Goal: Information Seeking & Learning: Check status

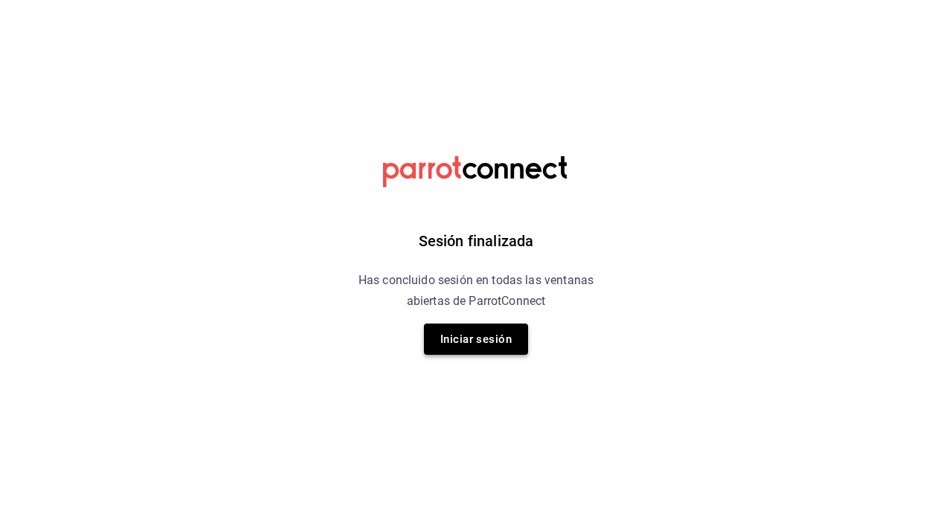
click at [476, 342] on button "Iniciar sesión" at bounding box center [476, 338] width 104 height 31
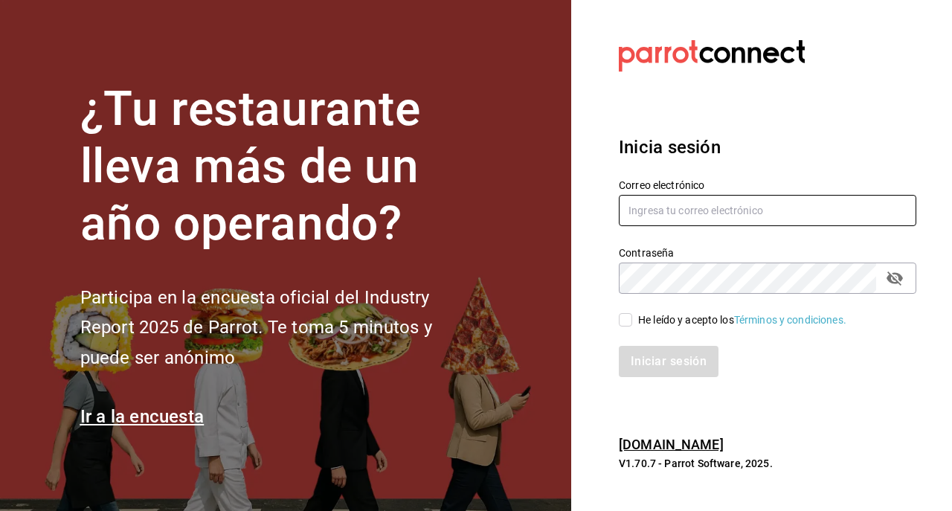
type input "[EMAIL_ADDRESS][DOMAIN_NAME]"
click at [624, 319] on input "He leído y acepto los Términos y condiciones." at bounding box center [625, 319] width 13 height 13
checkbox input "true"
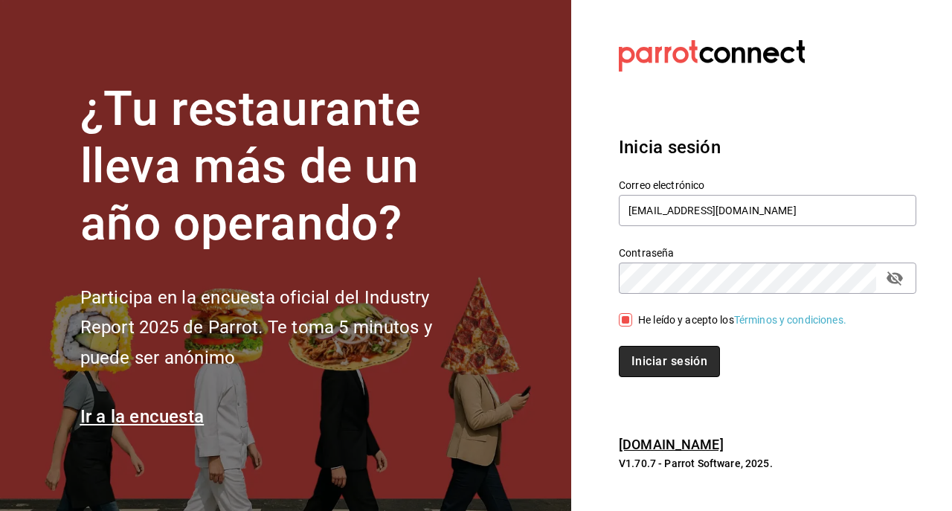
click at [634, 349] on button "Iniciar sesión" at bounding box center [669, 361] width 101 height 31
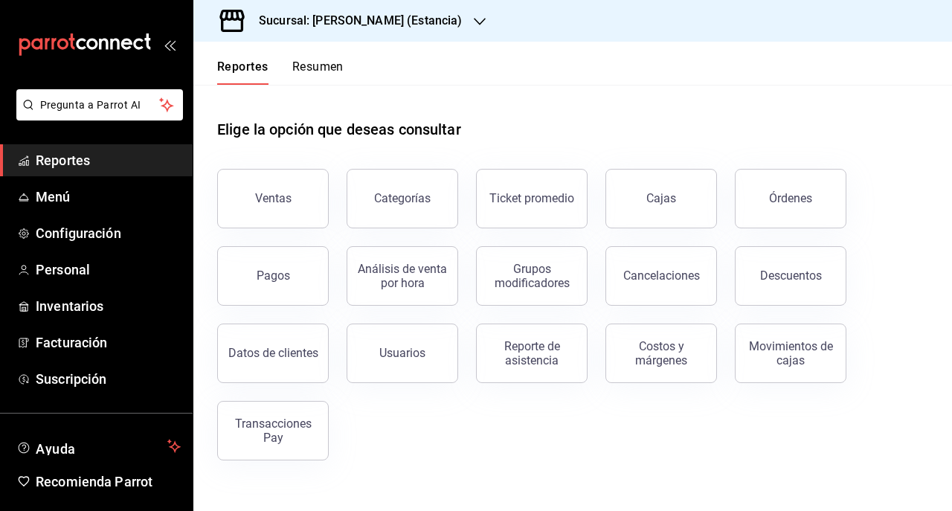
click at [341, 30] on div "Sucursal: Genki Poke (Estancia)" at bounding box center [348, 21] width 286 height 42
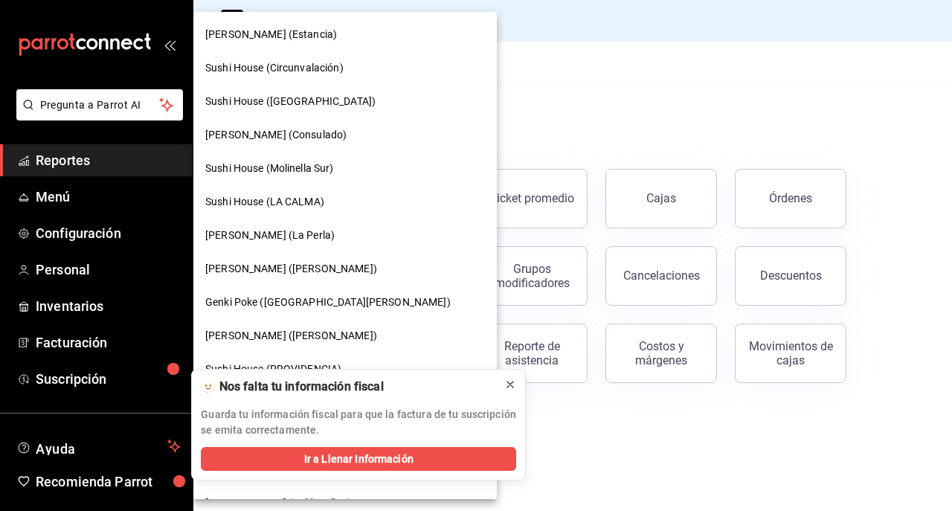
click at [509, 385] on icon at bounding box center [510, 384] width 6 height 6
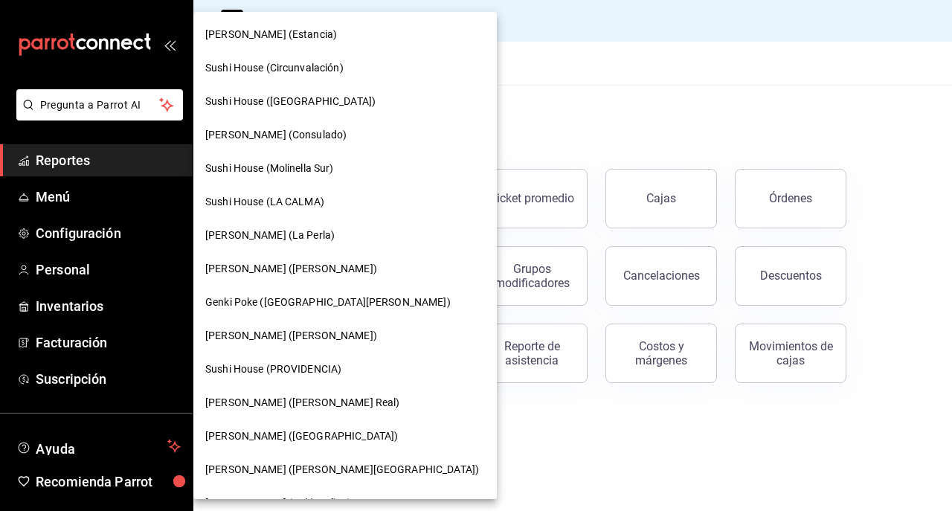
click at [321, 428] on div "Genki Poke (Liverpool)" at bounding box center [345, 436] width 280 height 16
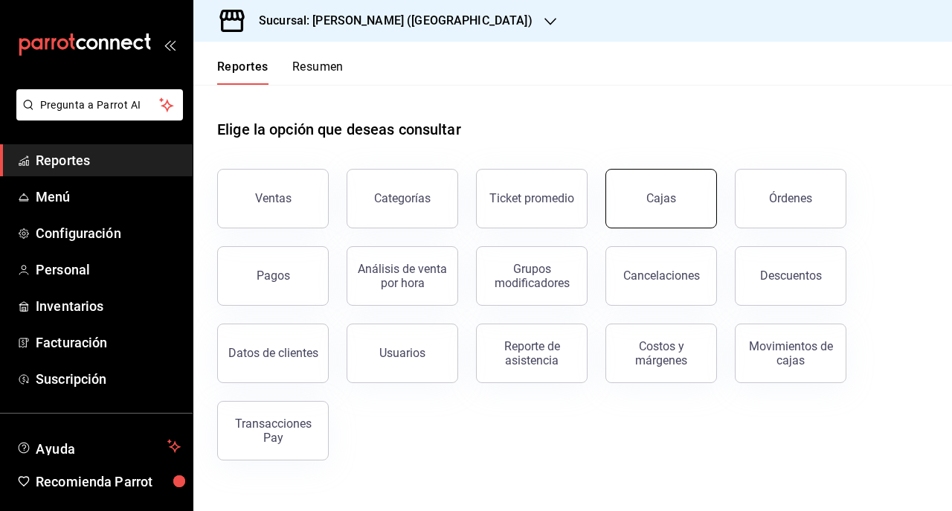
click at [654, 214] on link "Cajas" at bounding box center [661, 198] width 112 height 59
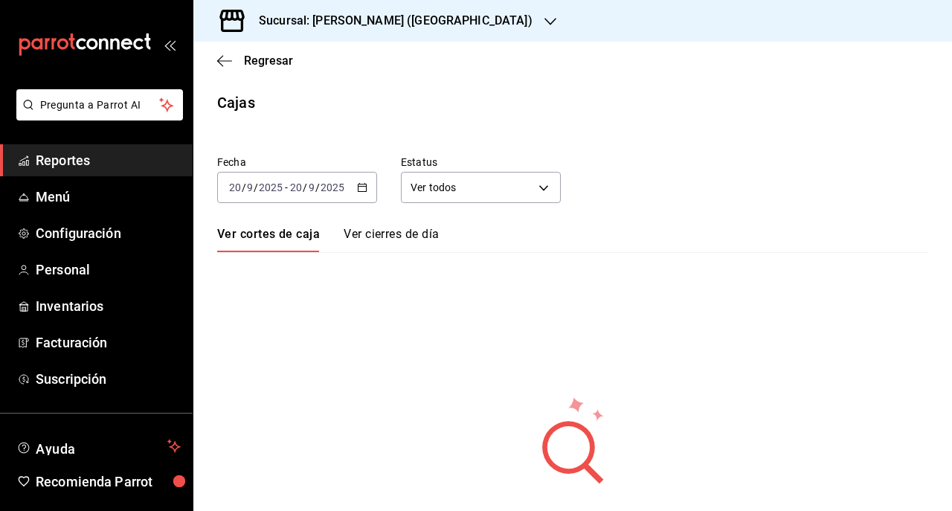
click at [432, 235] on link "Ver cierres de día" at bounding box center [390, 239] width 95 height 25
click at [303, 233] on link "Ver cortes de caja" at bounding box center [266, 239] width 99 height 25
click at [340, 190] on input "2025" at bounding box center [332, 187] width 25 height 12
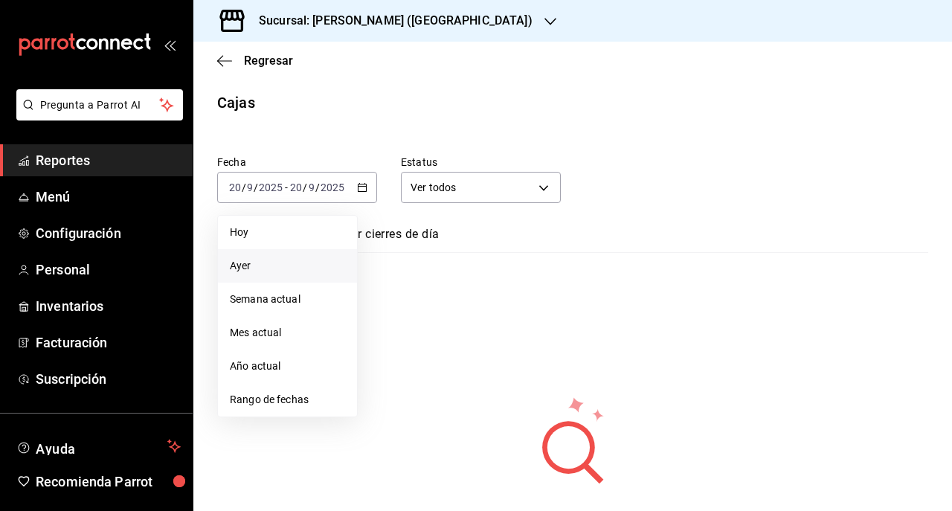
click at [266, 258] on span "Ayer" at bounding box center [287, 266] width 115 height 16
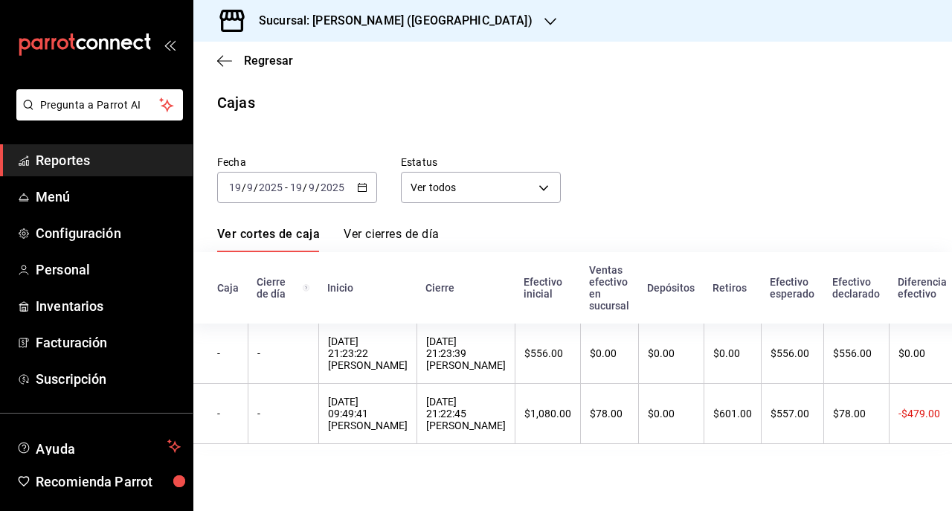
click at [355, 183] on div "2025-09-19 19 / 9 / 2025 - 2025-09-19 19 / 9 / 2025" at bounding box center [297, 187] width 160 height 31
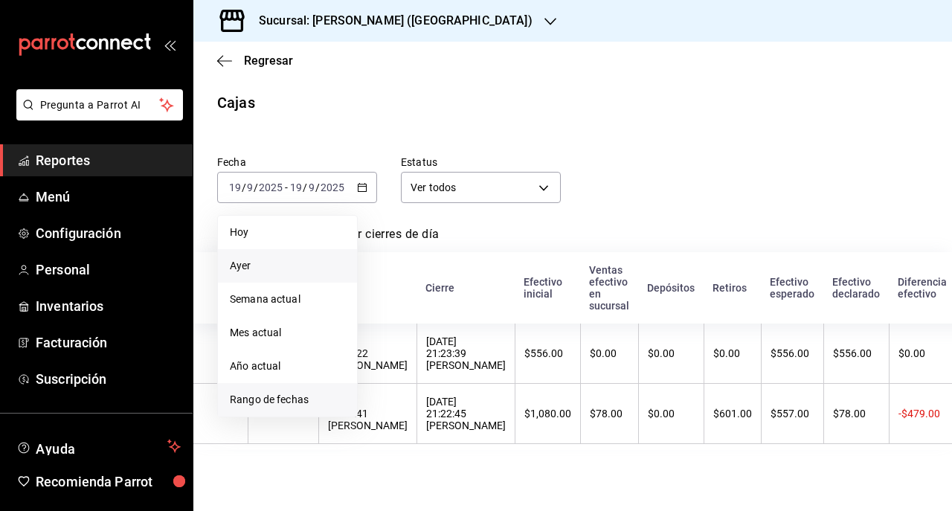
click at [303, 388] on li "Rango de fechas" at bounding box center [287, 399] width 139 height 33
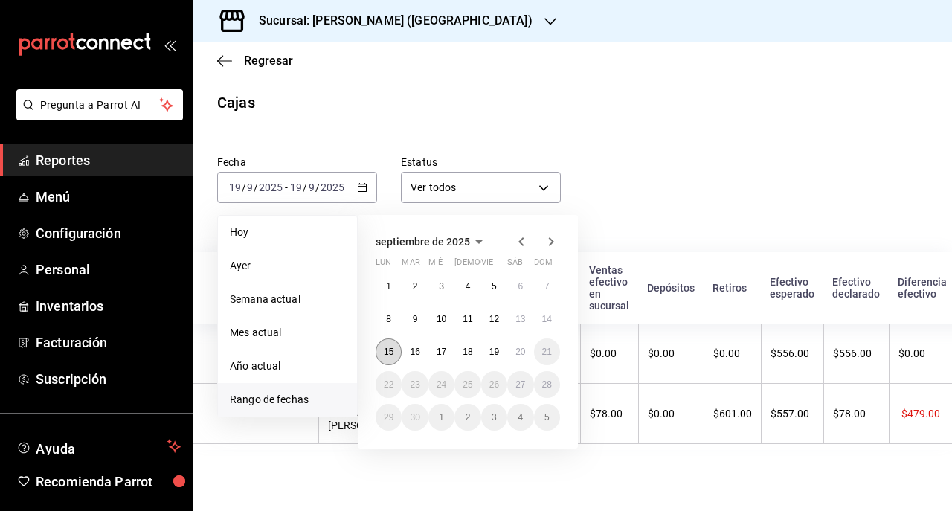
click at [393, 348] on abbr "15" at bounding box center [389, 351] width 10 height 10
click at [509, 351] on button "20" at bounding box center [520, 351] width 26 height 27
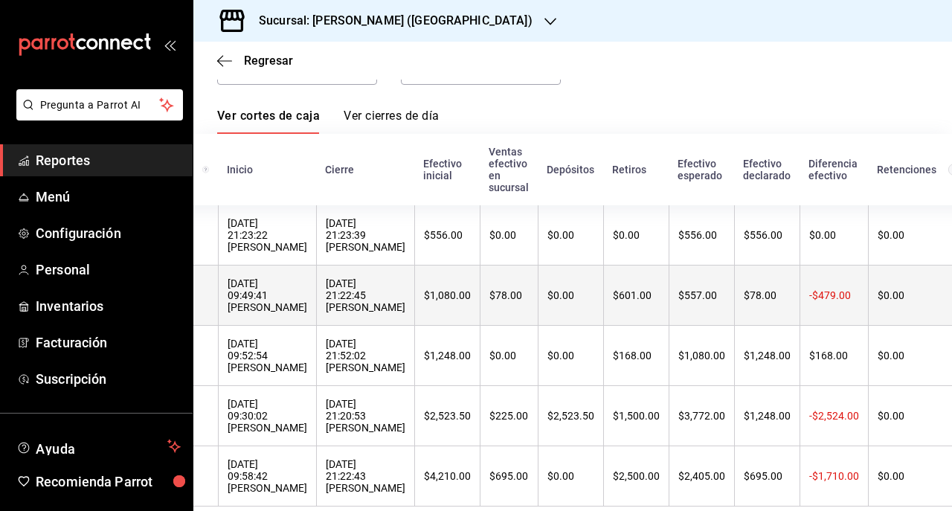
scroll to position [163, 0]
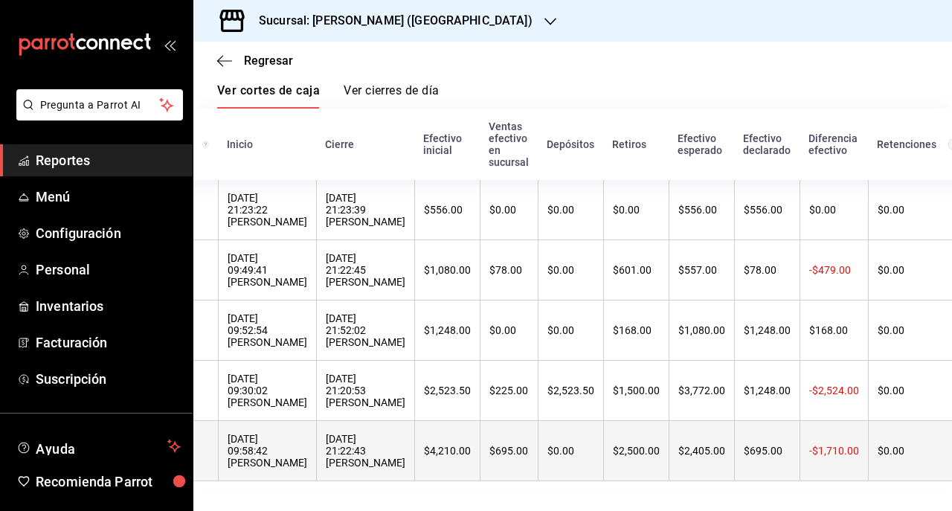
click at [424, 445] on div "$4,210.00" at bounding box center [447, 451] width 47 height 12
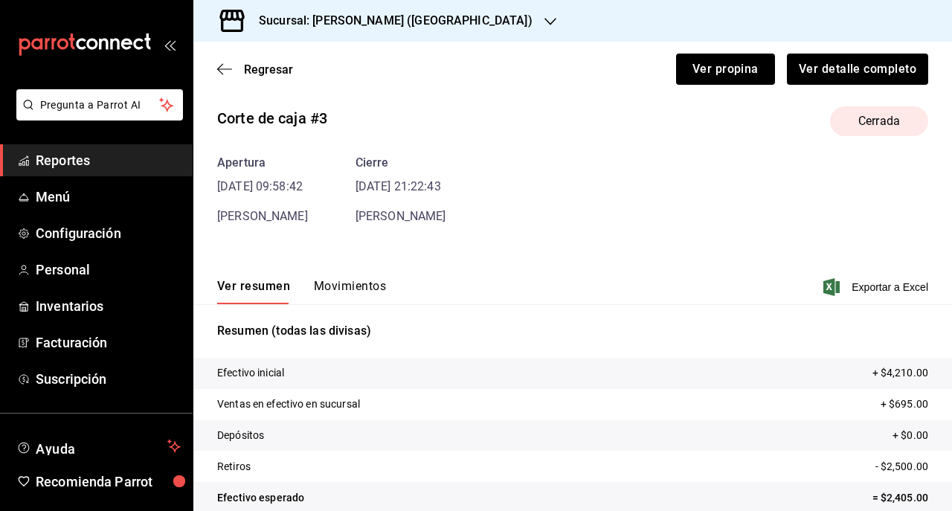
scroll to position [31, 0]
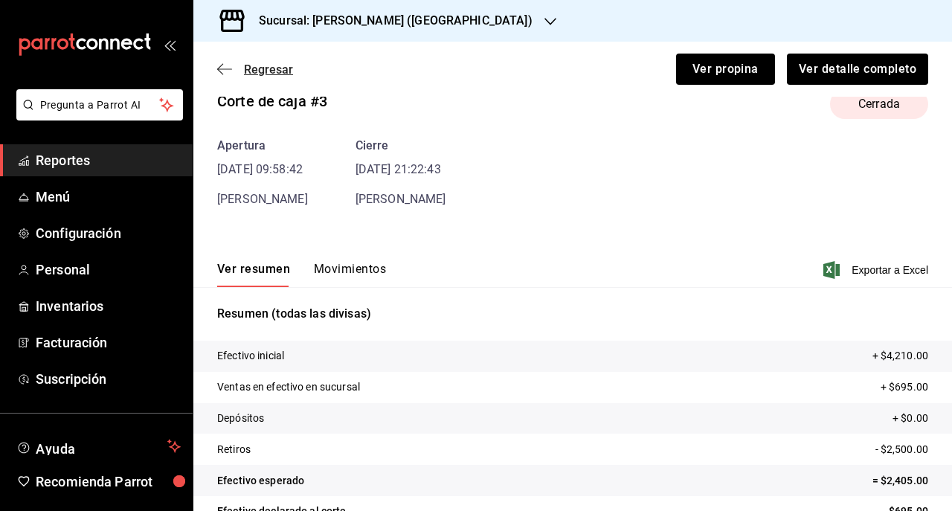
click at [222, 65] on icon "button" at bounding box center [220, 69] width 6 height 11
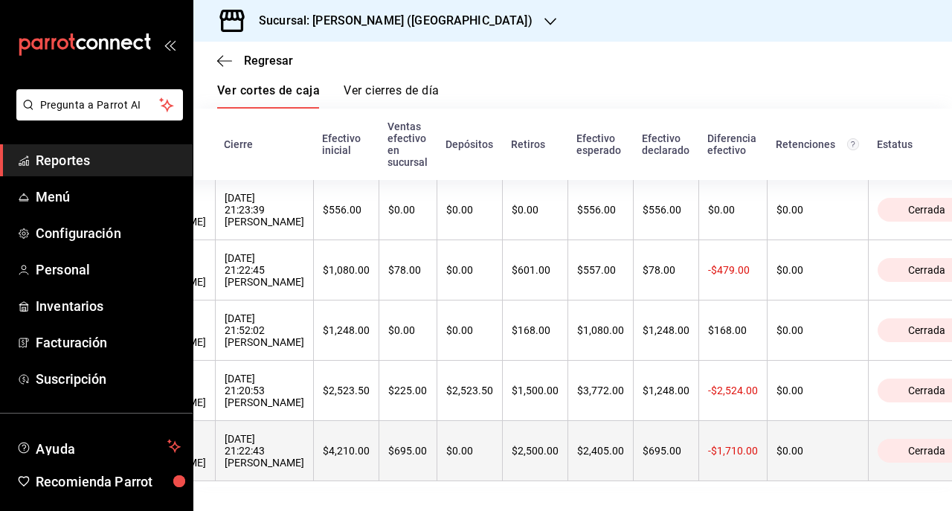
scroll to position [0, 208]
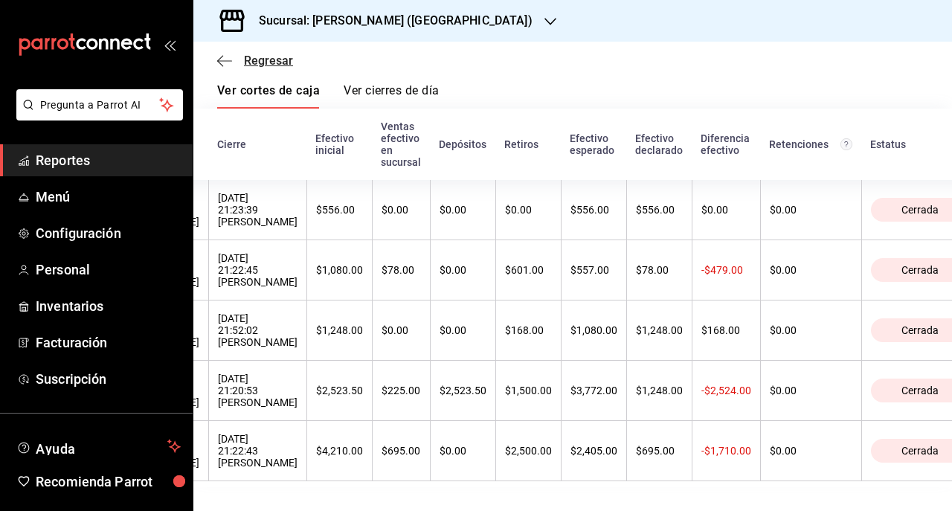
click at [253, 64] on span "Regresar" at bounding box center [268, 61] width 49 height 14
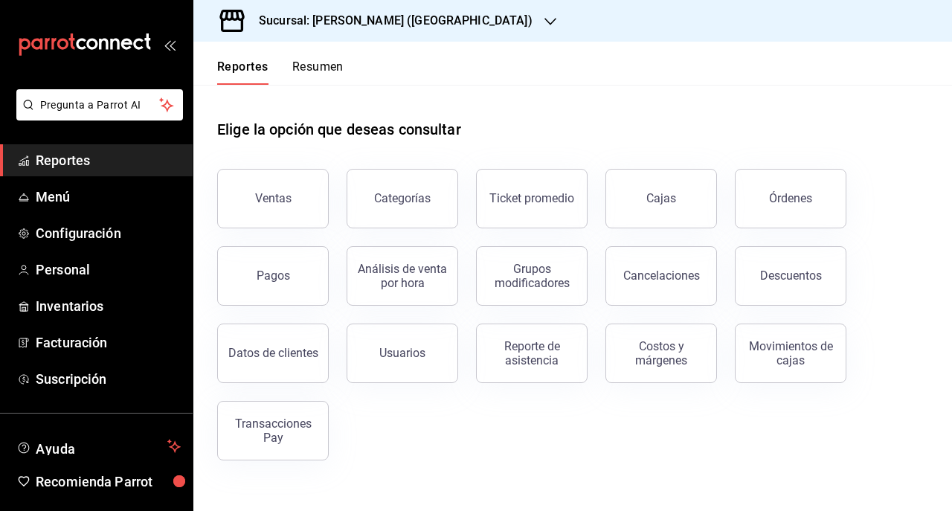
click at [318, 13] on h3 "Sucursal: Genki Poke (Liverpool)" at bounding box center [389, 21] width 285 height 18
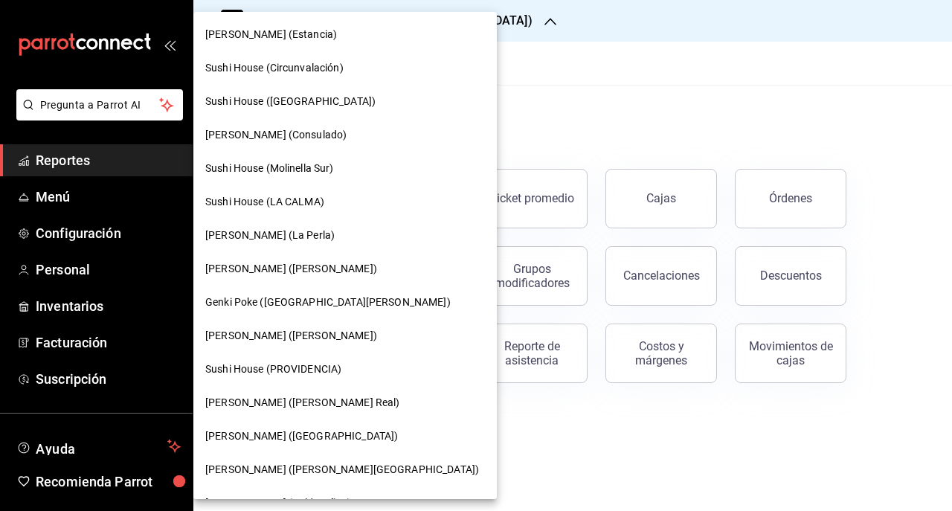
click at [300, 308] on span "Genki Poke (San Angel)" at bounding box center [327, 302] width 245 height 16
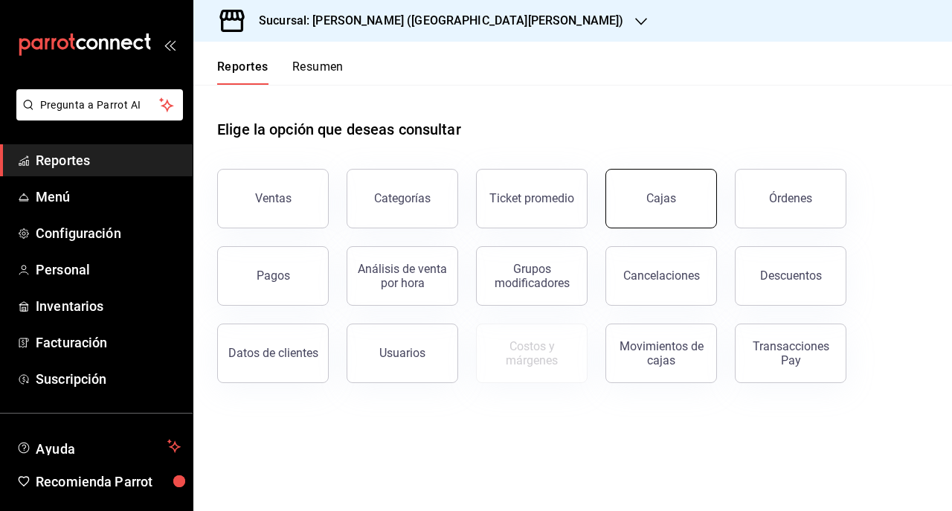
click at [650, 212] on link "Cajas" at bounding box center [661, 198] width 112 height 59
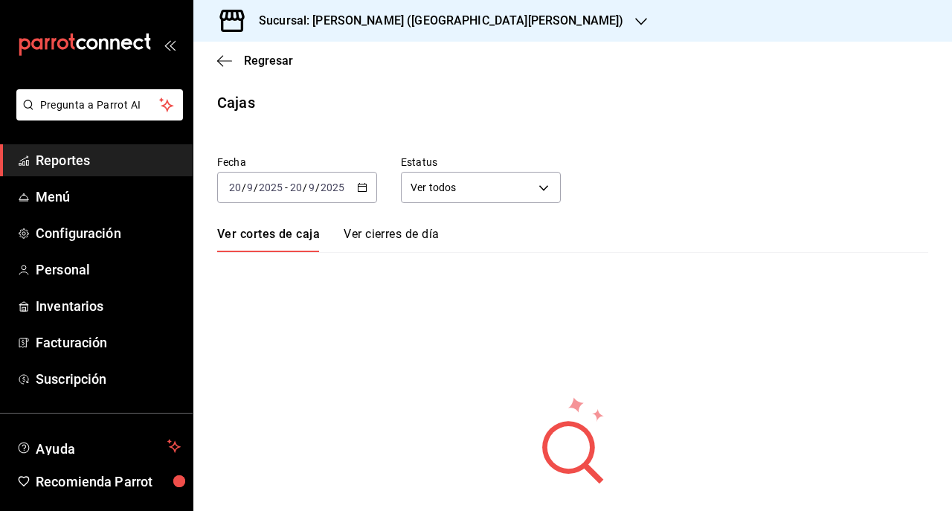
scroll to position [45, 0]
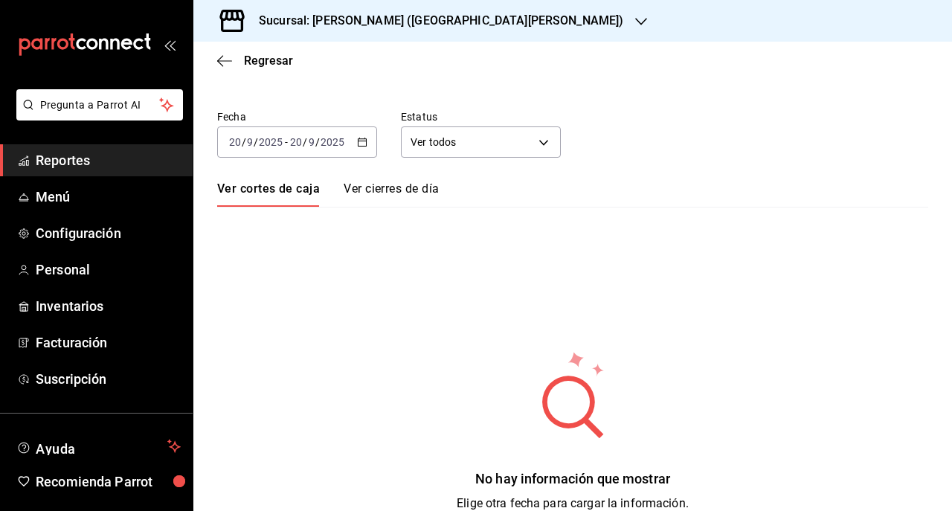
click at [358, 144] on icon "button" at bounding box center [362, 142] width 10 height 10
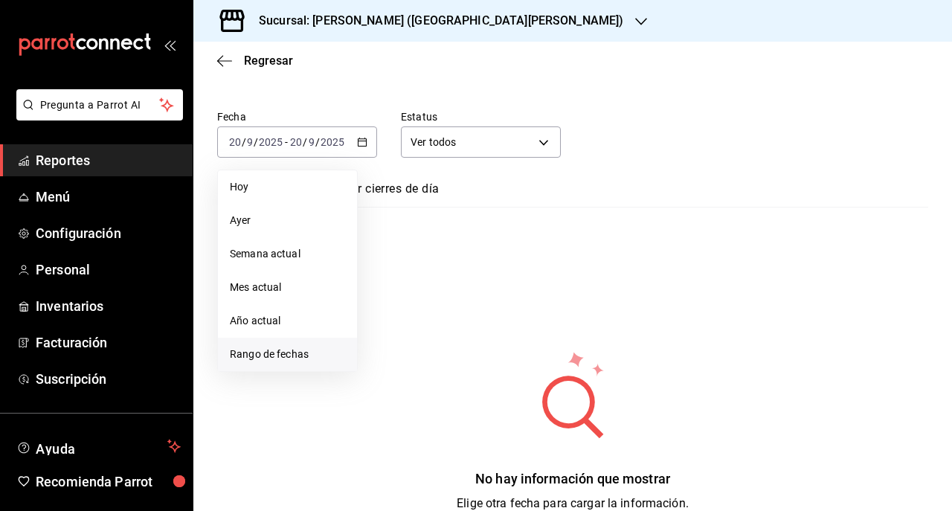
click at [278, 346] on span "Rango de fechas" at bounding box center [287, 354] width 115 height 16
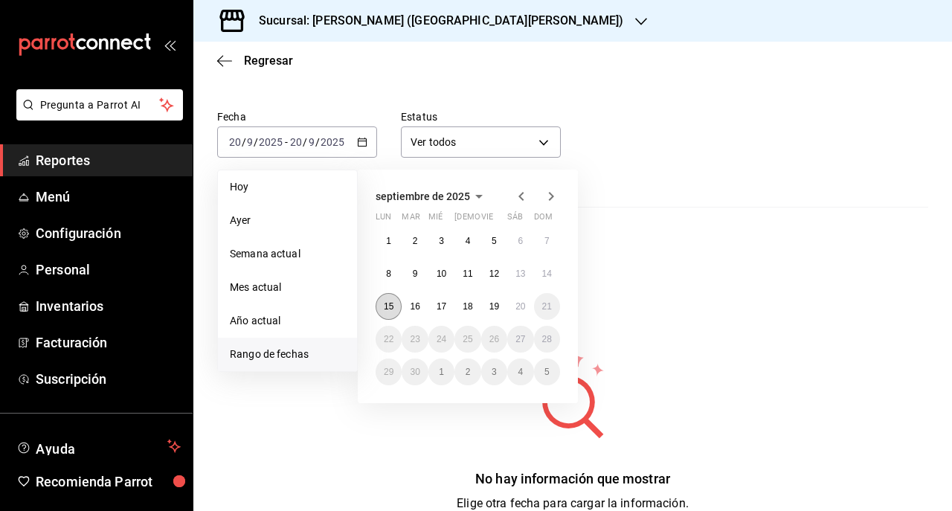
click at [386, 306] on abbr "15" at bounding box center [389, 306] width 10 height 10
click at [489, 308] on abbr "19" at bounding box center [494, 306] width 10 height 10
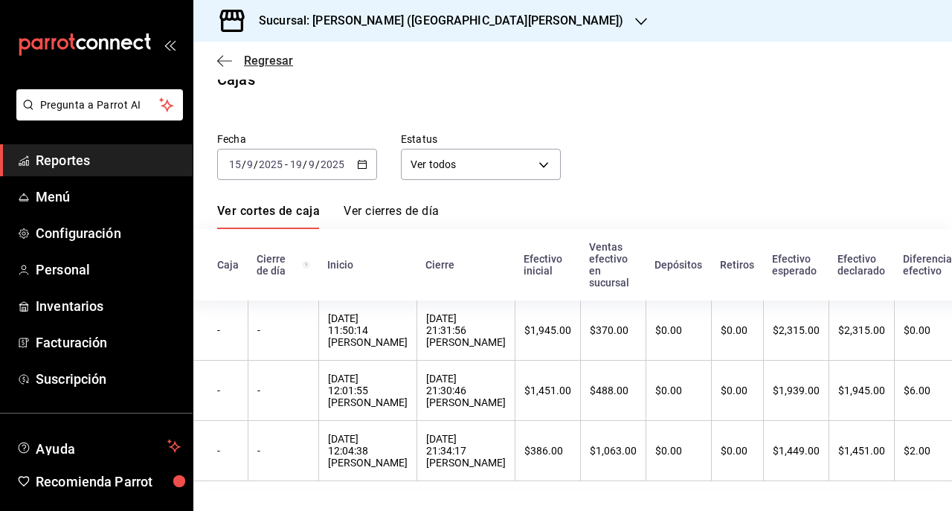
click at [223, 59] on icon "button" at bounding box center [224, 60] width 15 height 13
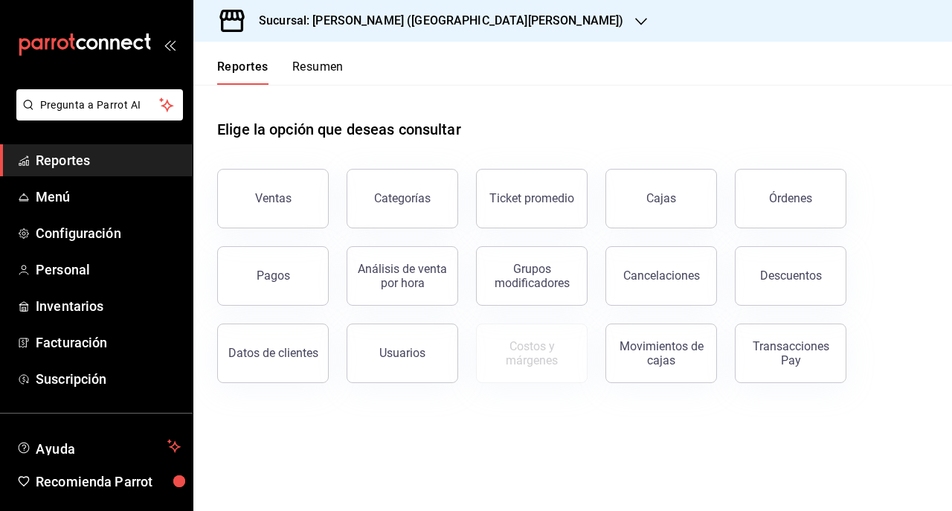
click at [388, 10] on div "Sucursal: Genki Poke (San Angel)" at bounding box center [429, 21] width 448 height 42
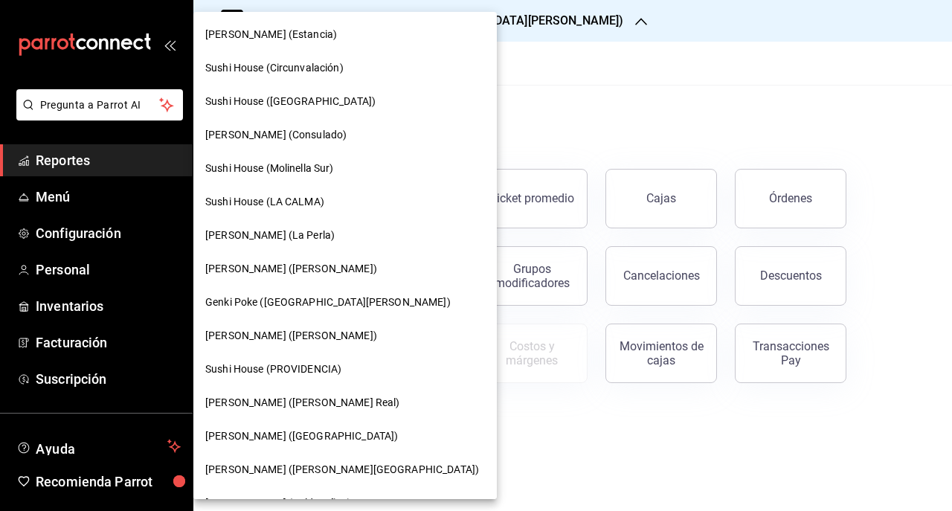
click at [296, 427] on div "Genki Poke (Liverpool)" at bounding box center [344, 435] width 303 height 33
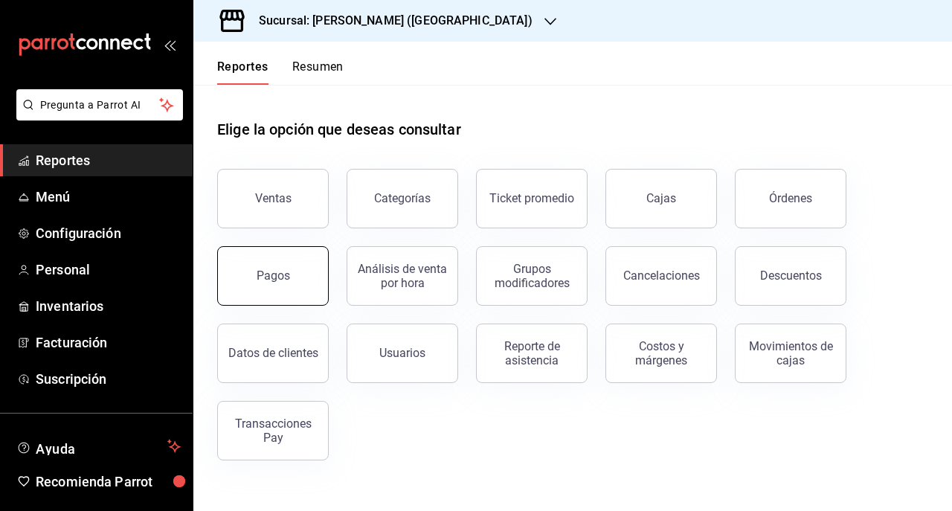
click at [294, 282] on button "Pagos" at bounding box center [273, 275] width 112 height 59
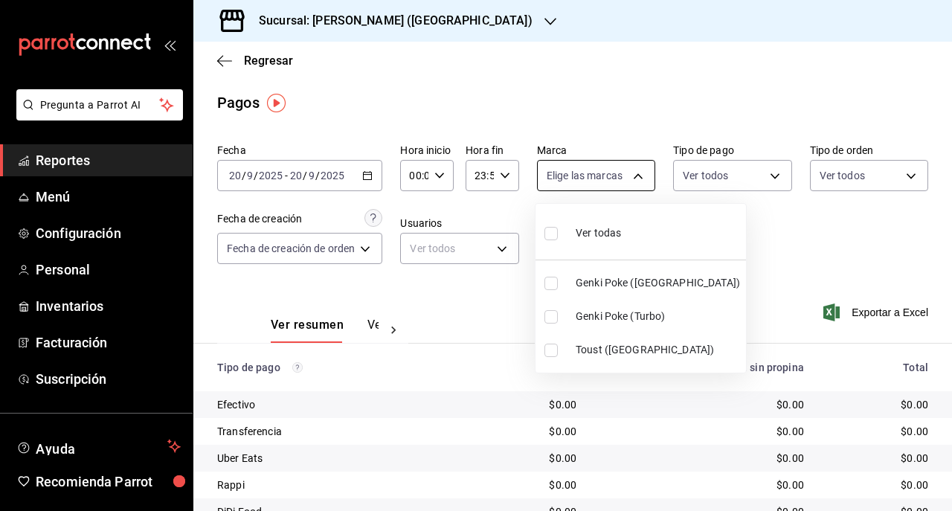
click at [629, 181] on body "Pregunta a Parrot AI Reportes Menú Configuración Personal Inventarios Facturaci…" at bounding box center [476, 255] width 952 height 511
click at [614, 225] on span "Ver todas" at bounding box center [597, 233] width 45 height 16
type input "6bc9af10-0b47-473b-bd1e-f408ed06e548,96dde9ce-f28b-44dc-a5e6-133929a3a9ce,afc25…"
checkbox input "true"
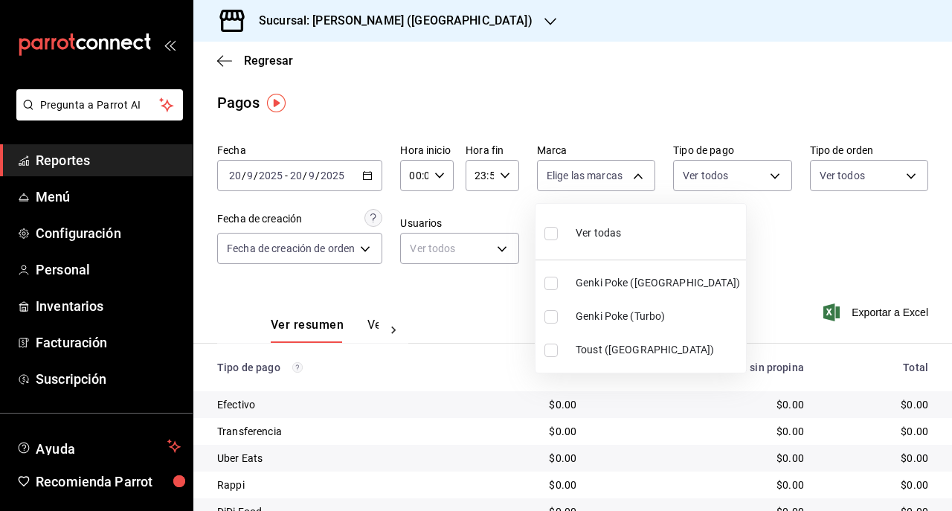
checkbox input "true"
click at [723, 174] on div at bounding box center [476, 255] width 952 height 511
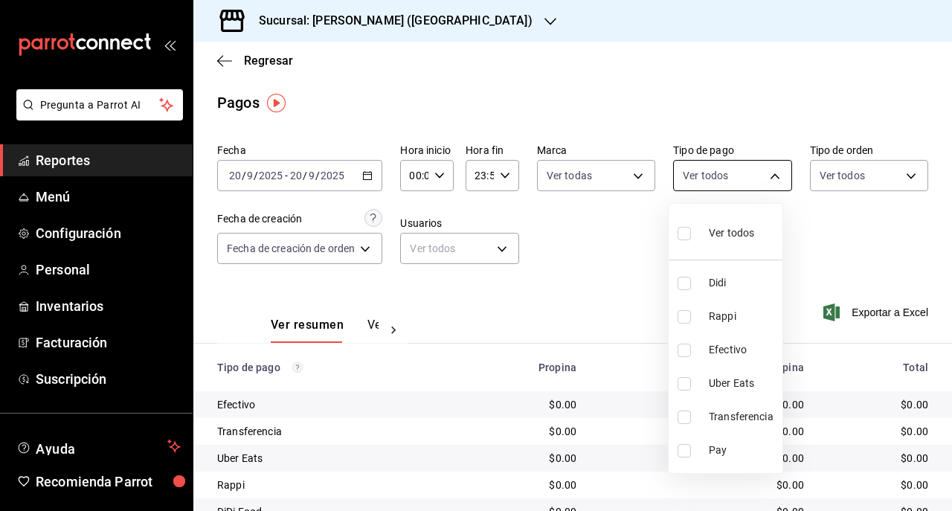
click at [760, 175] on body "Pregunta a Parrot AI Reportes Menú Configuración Personal Inventarios Facturaci…" at bounding box center [476, 255] width 952 height 511
click at [706, 348] on li "Efectivo" at bounding box center [725, 349] width 114 height 33
type input "26e8aa6d-1077-4182-b0c4-91327ea5e7a0"
checkbox input "true"
click at [370, 172] on div at bounding box center [476, 255] width 952 height 511
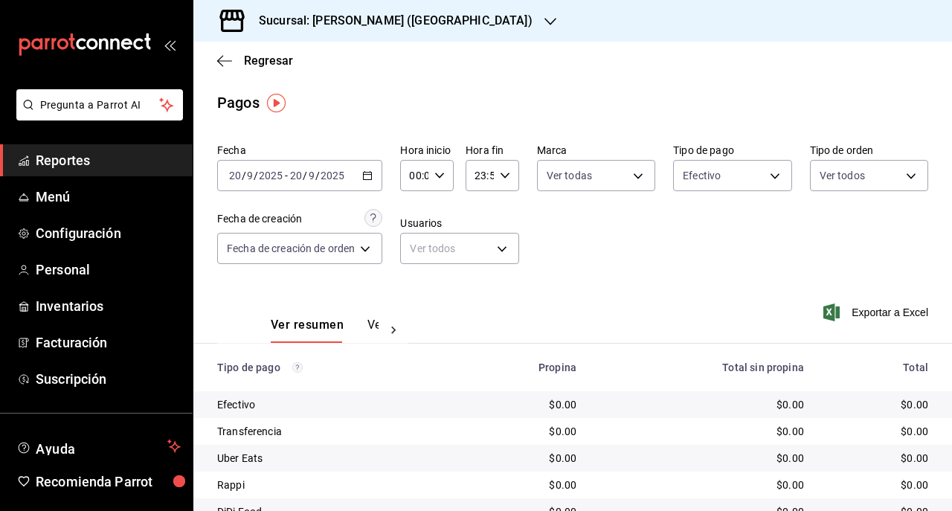
click at [367, 176] on icon "button" at bounding box center [367, 175] width 10 height 10
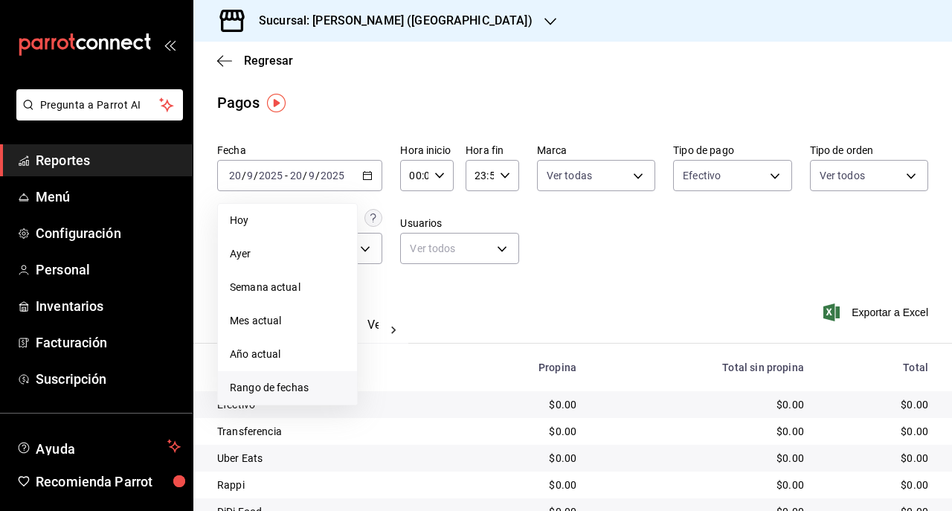
click at [280, 376] on li "Rango de fechas" at bounding box center [287, 387] width 139 height 33
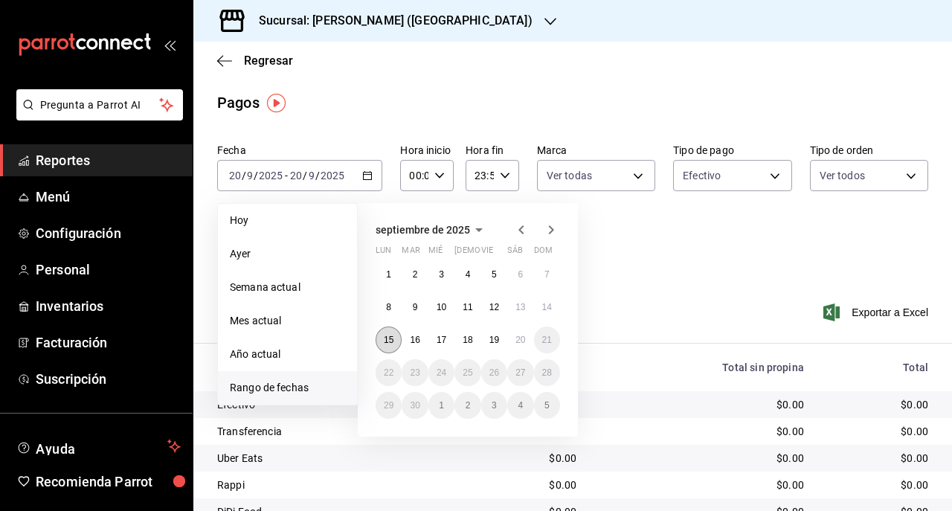
click at [384, 340] on abbr "15" at bounding box center [389, 340] width 10 height 10
click at [489, 338] on abbr "19" at bounding box center [494, 340] width 10 height 10
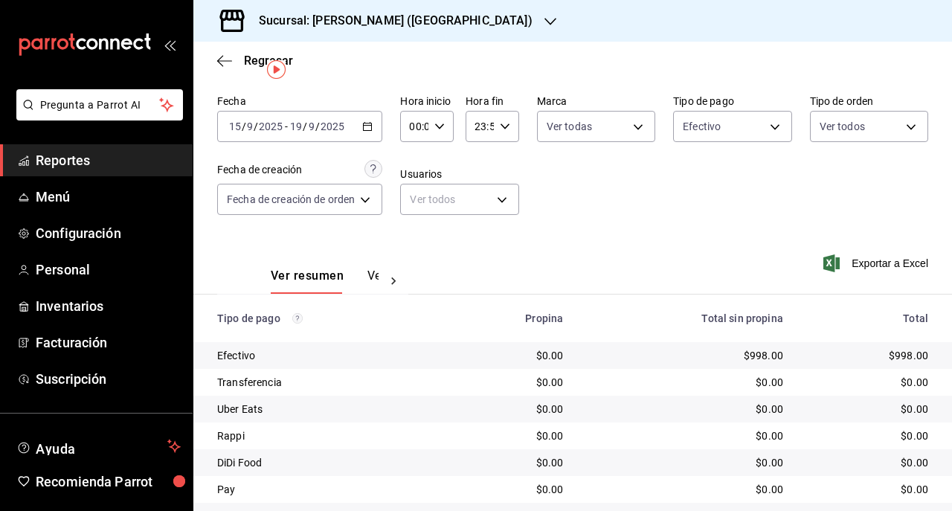
scroll to position [91, 0]
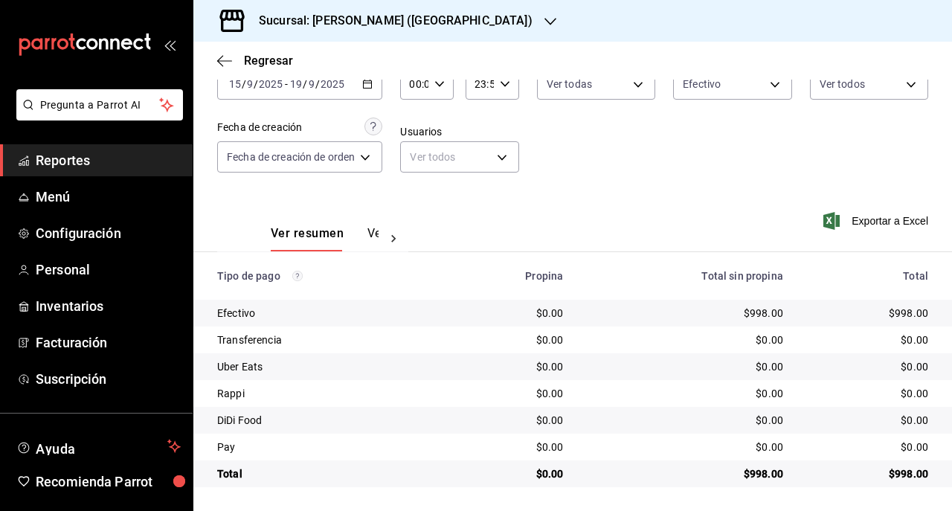
click at [396, 4] on div "Sucursal: Genki Poke (Liverpool)" at bounding box center [383, 21] width 357 height 42
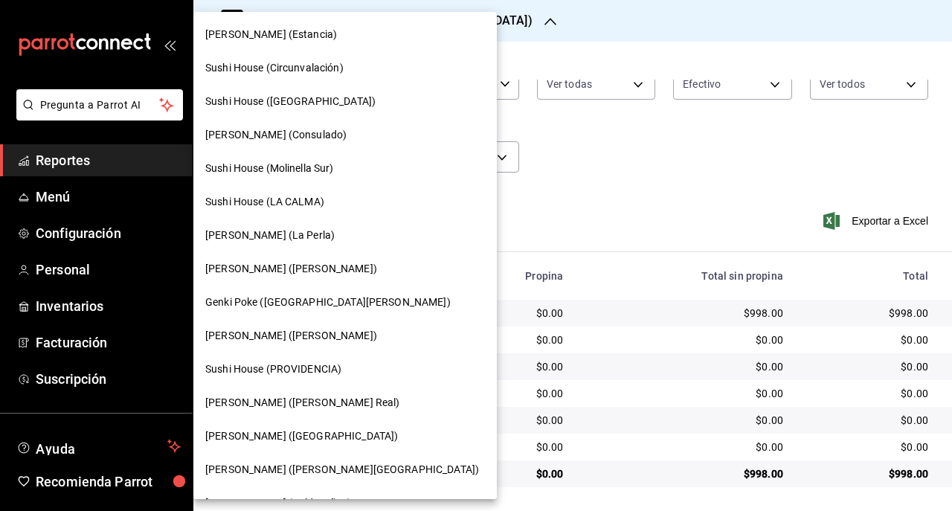
click at [327, 305] on div "Genki Poke (San Angel)" at bounding box center [345, 302] width 280 height 16
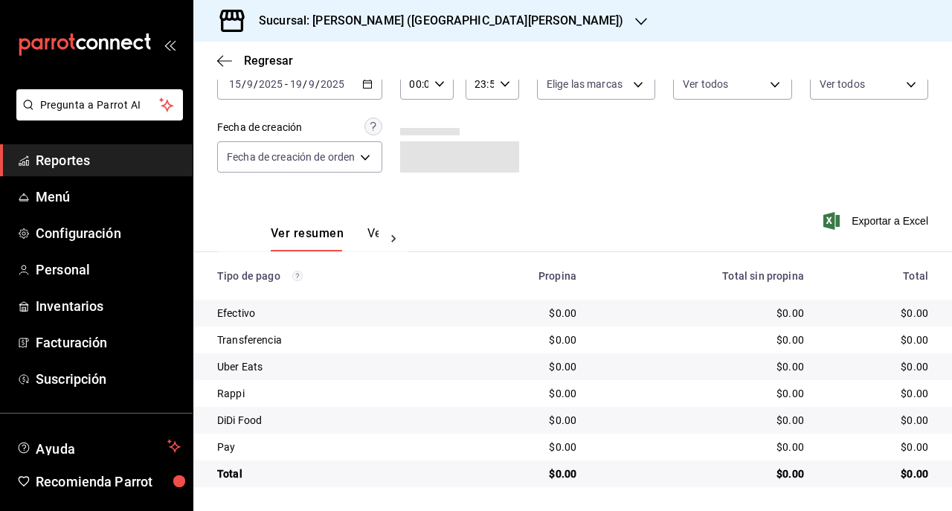
scroll to position [91, 0]
click at [569, 88] on body "Pregunta a Parrot AI Reportes Menú Configuración Personal Inventarios Facturaci…" at bounding box center [476, 255] width 952 height 511
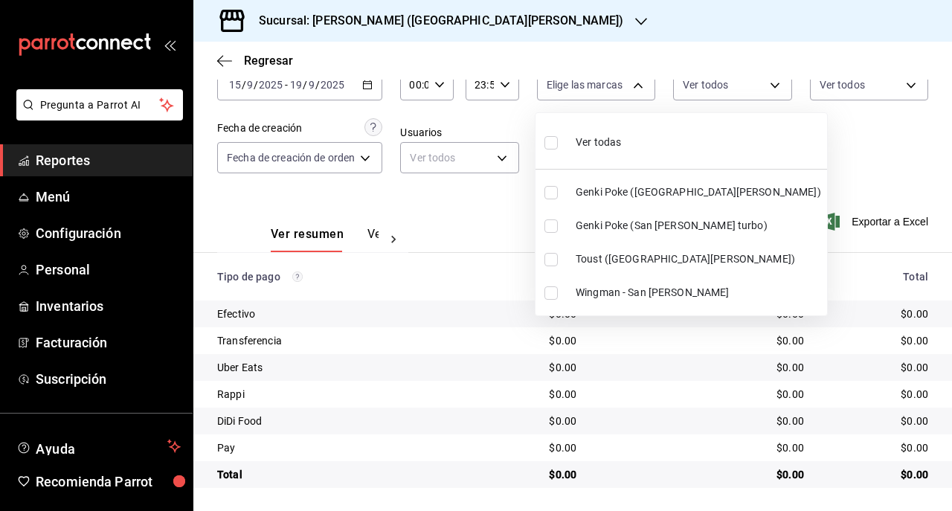
click at [566, 134] on div "Ver todas" at bounding box center [582, 141] width 77 height 32
type input "99bb6f04-9b1f-40a8-9234-219bd20e5e08,b550fd86-f7ce-4eab-8670-fda95d885e14,ed26f…"
checkbox input "true"
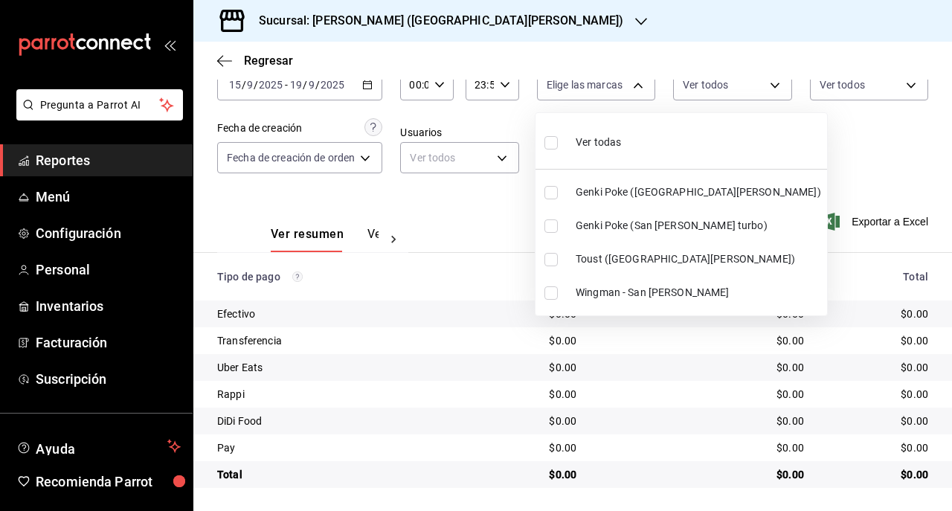
checkbox input "true"
click at [705, 77] on div at bounding box center [476, 255] width 952 height 511
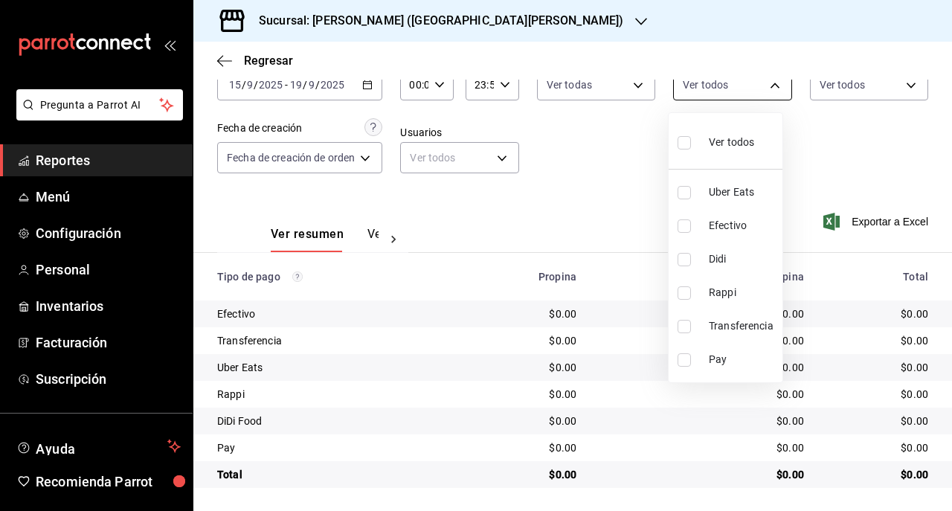
click at [724, 83] on body "Pregunta a Parrot AI Reportes Menú Configuración Personal Inventarios Facturaci…" at bounding box center [476, 255] width 952 height 511
click at [679, 217] on li "Efectivo" at bounding box center [725, 225] width 114 height 33
type input "7cb8e860-dc19-4eb1-922a-b0ada42b590c"
checkbox input "true"
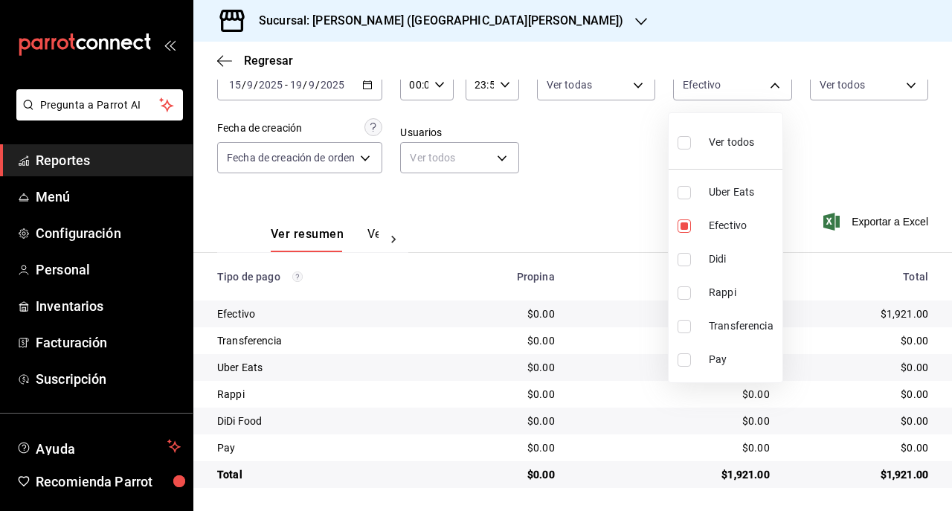
click at [439, 13] on div at bounding box center [476, 255] width 952 height 511
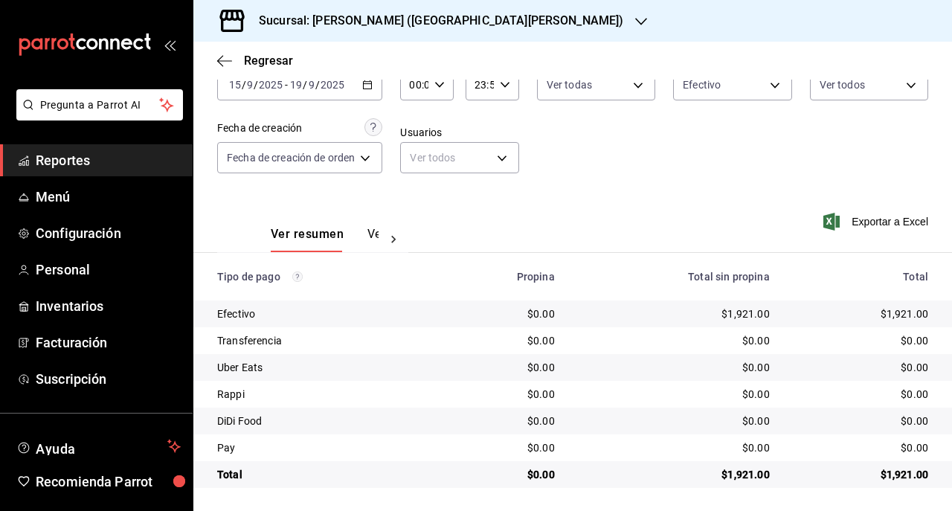
click at [635, 19] on icon "button" at bounding box center [641, 22] width 12 height 12
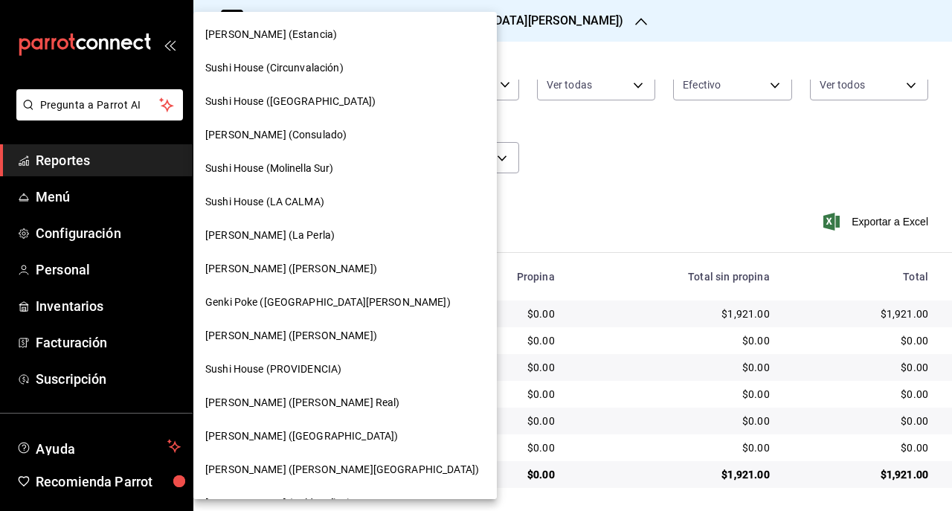
click at [284, 425] on div "Genki Poke (Liverpool)" at bounding box center [344, 435] width 303 height 33
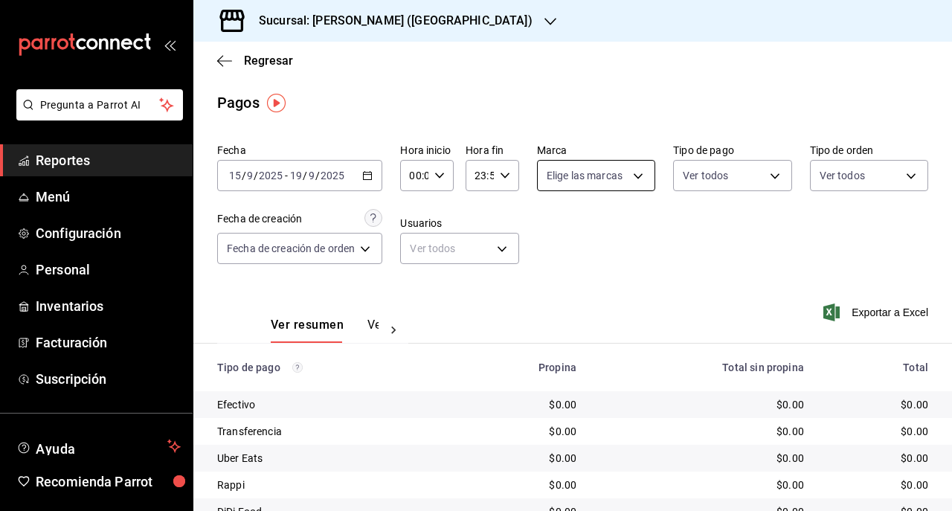
click at [583, 174] on body "Pregunta a Parrot AI Reportes Menú Configuración Personal Inventarios Facturaci…" at bounding box center [476, 255] width 952 height 511
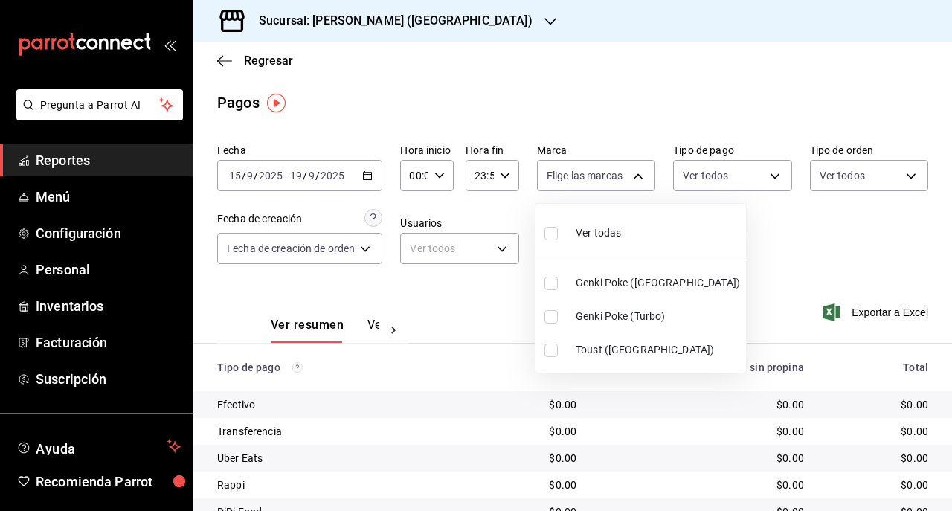
click at [567, 235] on div "Ver todas" at bounding box center [582, 232] width 77 height 32
checkbox input "false"
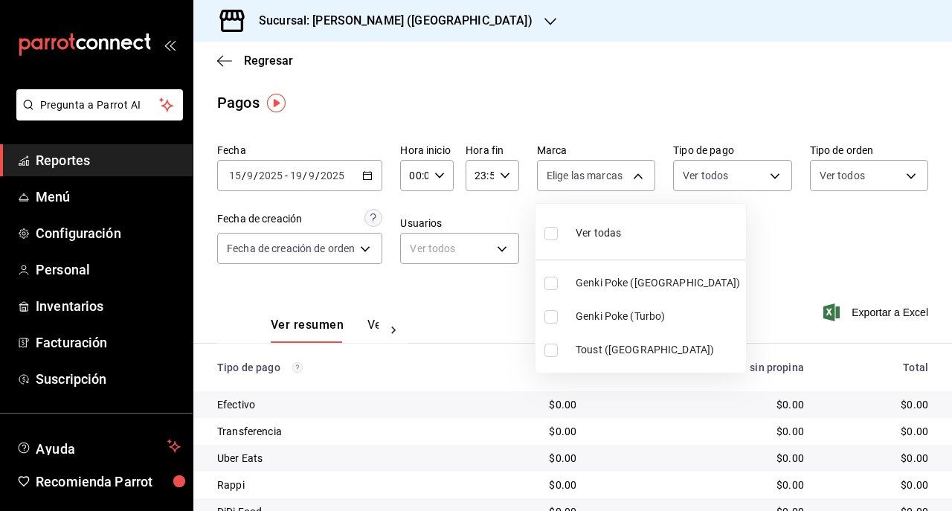
checkbox input "false"
click at [570, 225] on div "Ver todas" at bounding box center [582, 232] width 77 height 32
type input "6bc9af10-0b47-473b-bd1e-f408ed06e548,96dde9ce-f28b-44dc-a5e6-133929a3a9ce,afc25…"
checkbox input "true"
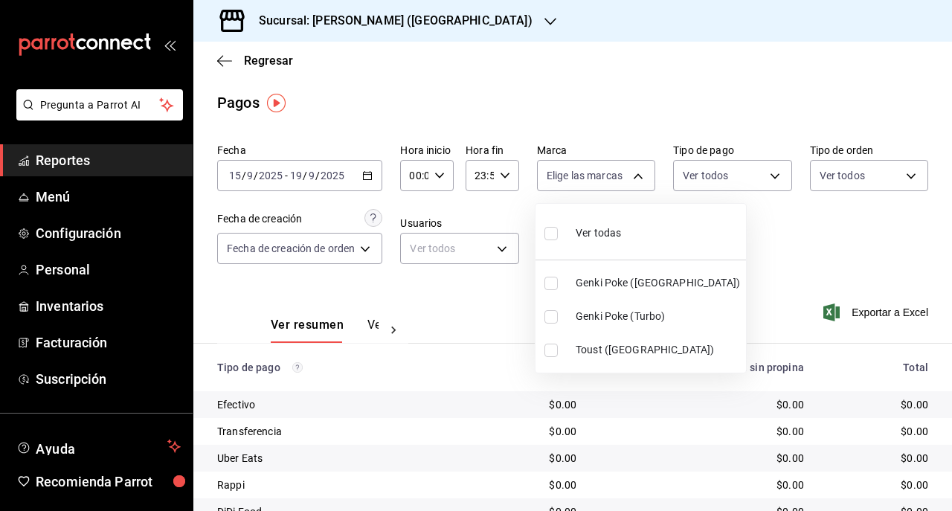
checkbox input "true"
click at [694, 176] on div at bounding box center [476, 255] width 952 height 511
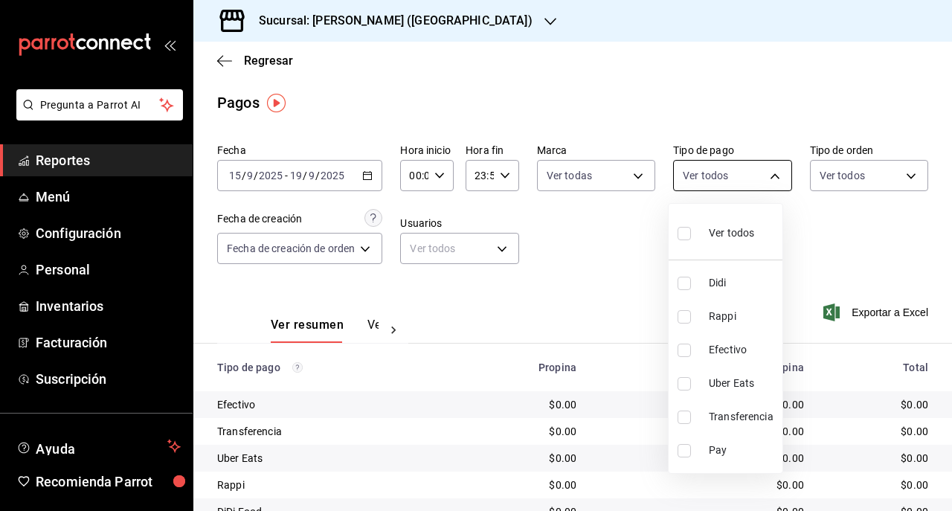
click at [729, 172] on body "Pregunta a Parrot AI Reportes Menú Configuración Personal Inventarios Facturaci…" at bounding box center [476, 255] width 952 height 511
click at [710, 233] on span "Ver todos" at bounding box center [730, 233] width 45 height 16
type input "4aacceb5-1e8e-4649-a7bc-d76c492cdf62,31879397-2360-4258-ac20-cf6ca39567d7,26e8a…"
checkbox input "true"
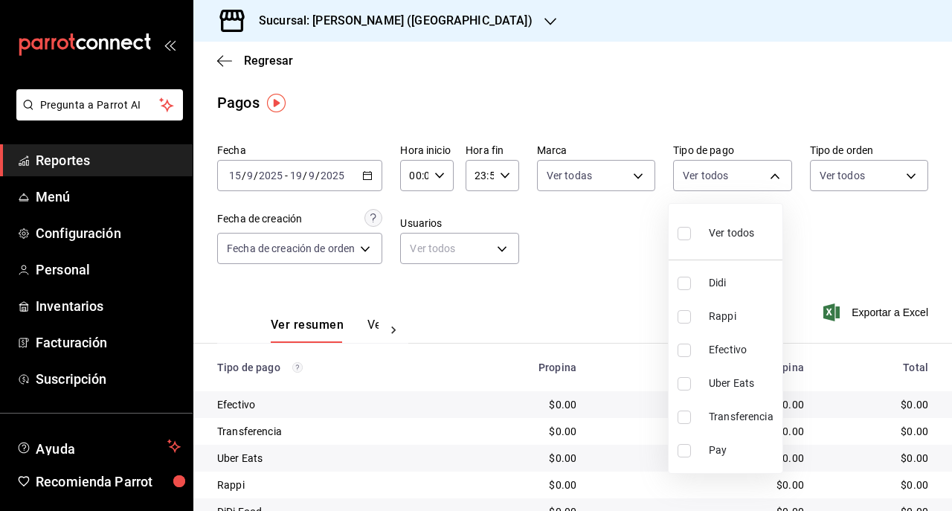
checkbox input "true"
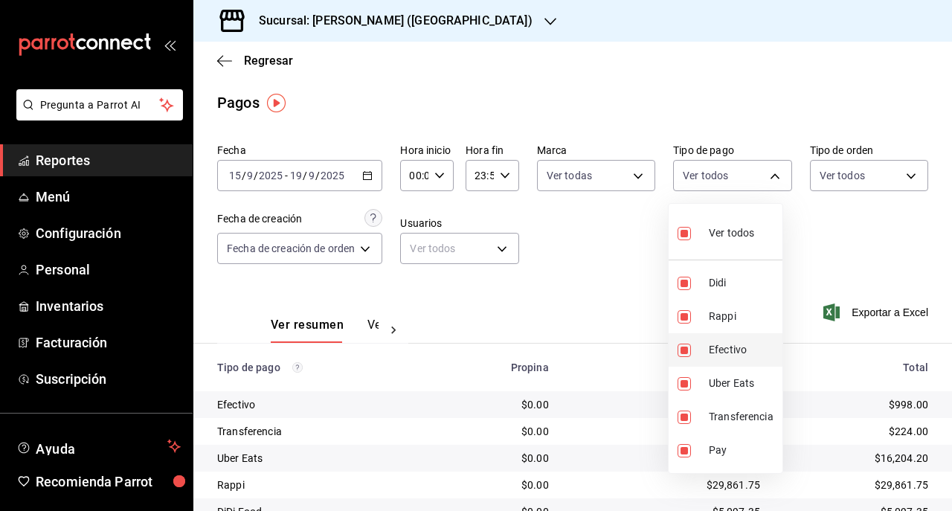
click at [684, 344] on input "checkbox" at bounding box center [683, 349] width 13 height 13
checkbox input "false"
type input "4aacceb5-1e8e-4649-a7bc-d76c492cdf62,31879397-2360-4258-ac20-cf6ca39567d7,e8e9d…"
checkbox input "false"
click at [688, 340] on li "Efectivo" at bounding box center [725, 349] width 114 height 33
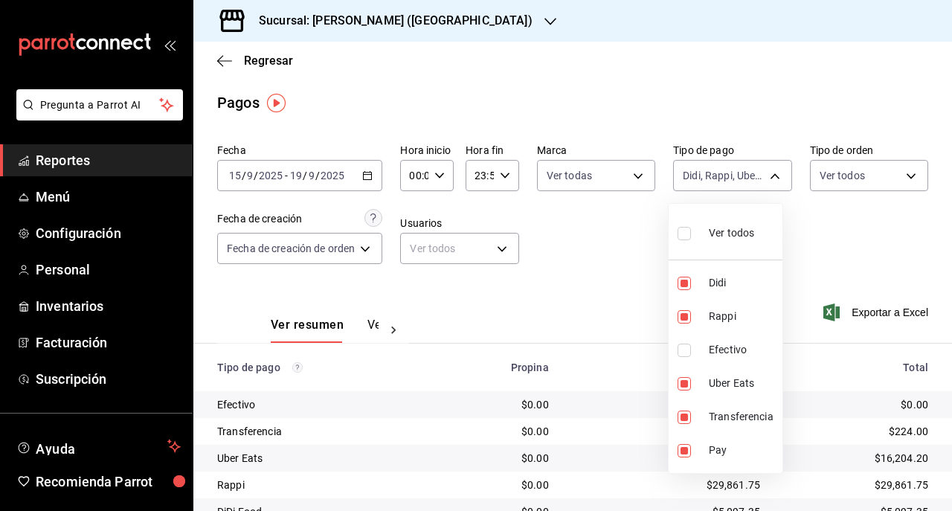
type input "4aacceb5-1e8e-4649-a7bc-d76c492cdf62,31879397-2360-4258-ac20-cf6ca39567d7,e8e9d…"
checkbox input "true"
click at [684, 235] on input "checkbox" at bounding box center [683, 233] width 13 height 13
checkbox input "false"
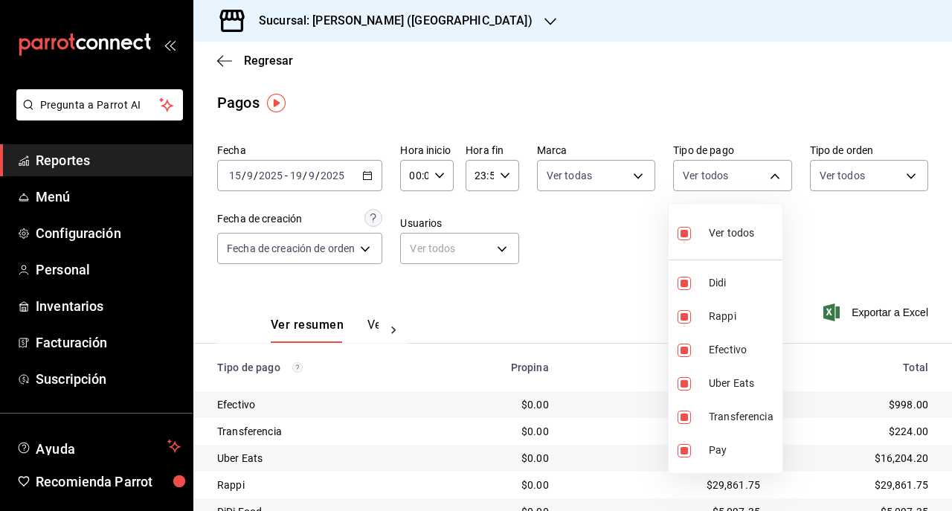
checkbox input "false"
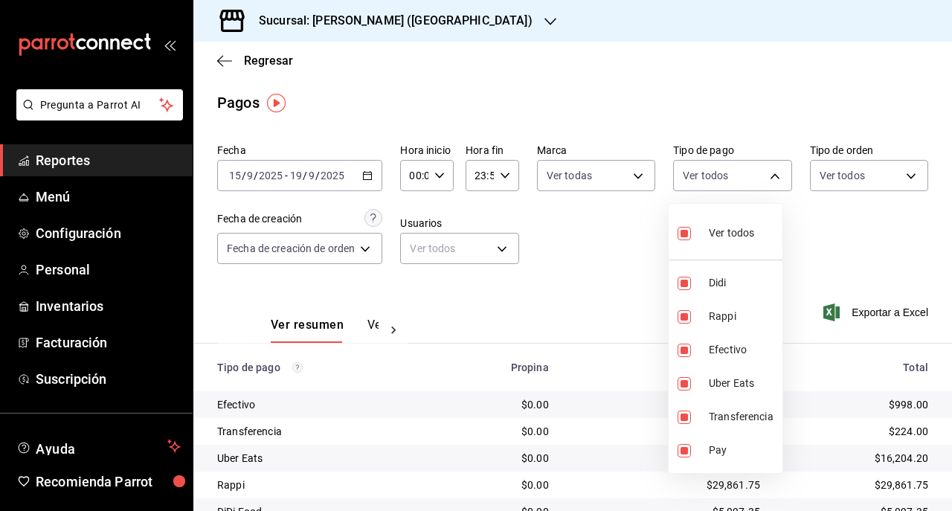
checkbox input "false"
click at [681, 338] on li "Efectivo" at bounding box center [725, 349] width 114 height 33
type input "26e8aa6d-1077-4182-b0c4-91327ea5e7a0"
checkbox input "true"
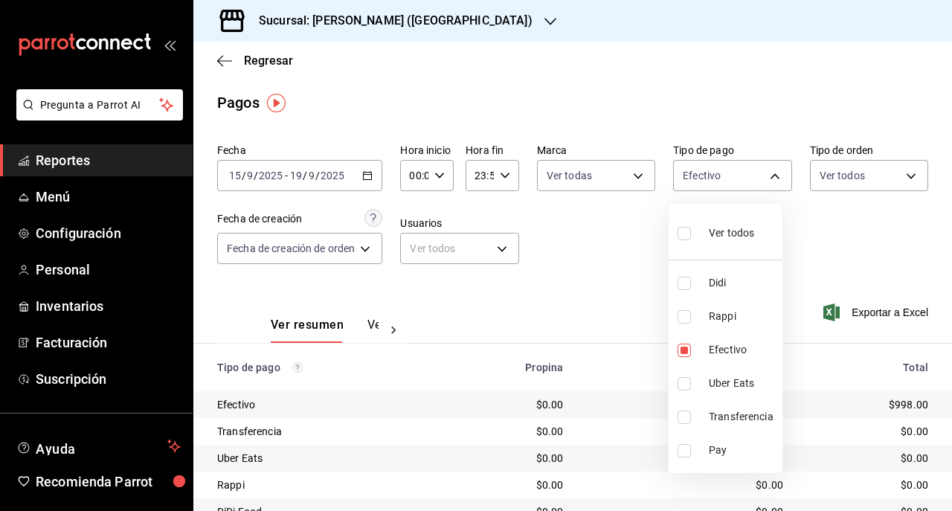
click at [767, 172] on div at bounding box center [476, 255] width 952 height 511
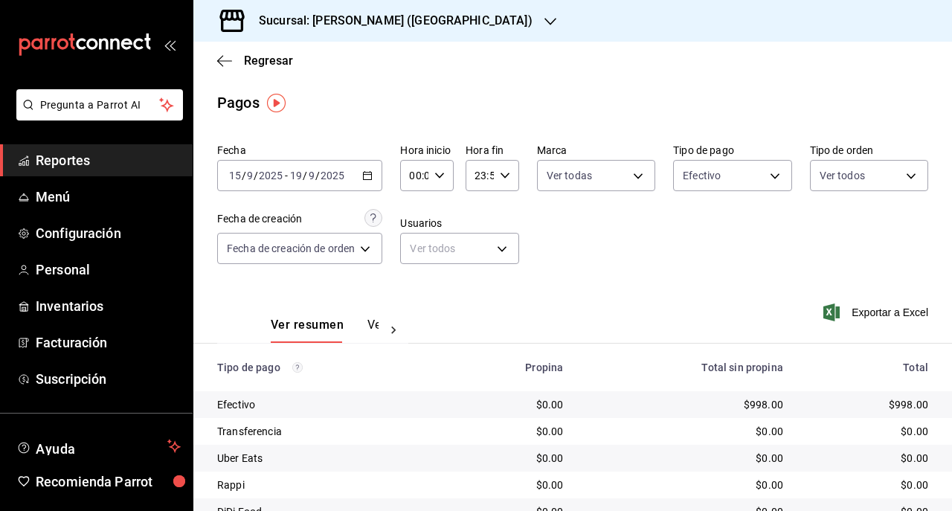
click at [370, 171] on icon "button" at bounding box center [367, 175] width 10 height 10
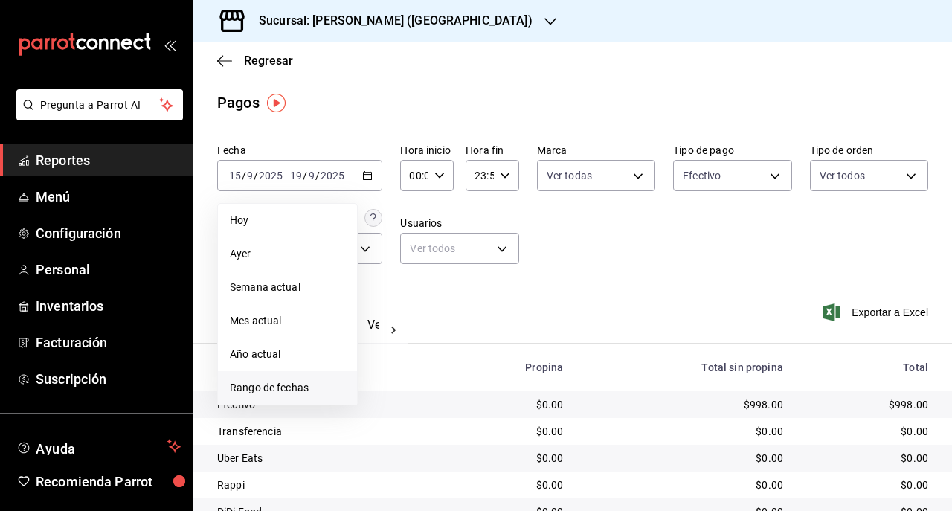
click at [265, 378] on li "Rango de fechas" at bounding box center [287, 387] width 139 height 33
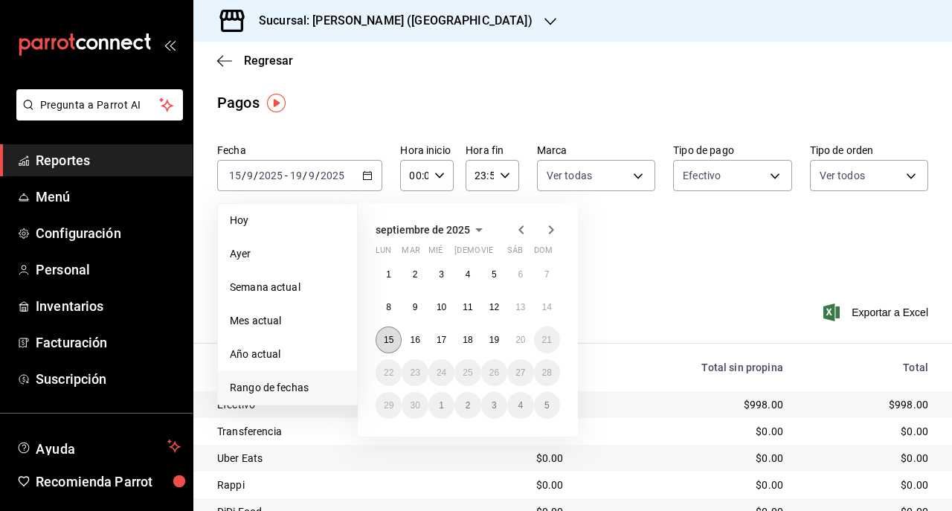
click at [387, 338] on abbr "15" at bounding box center [389, 340] width 10 height 10
click at [492, 340] on abbr "19" at bounding box center [494, 340] width 10 height 10
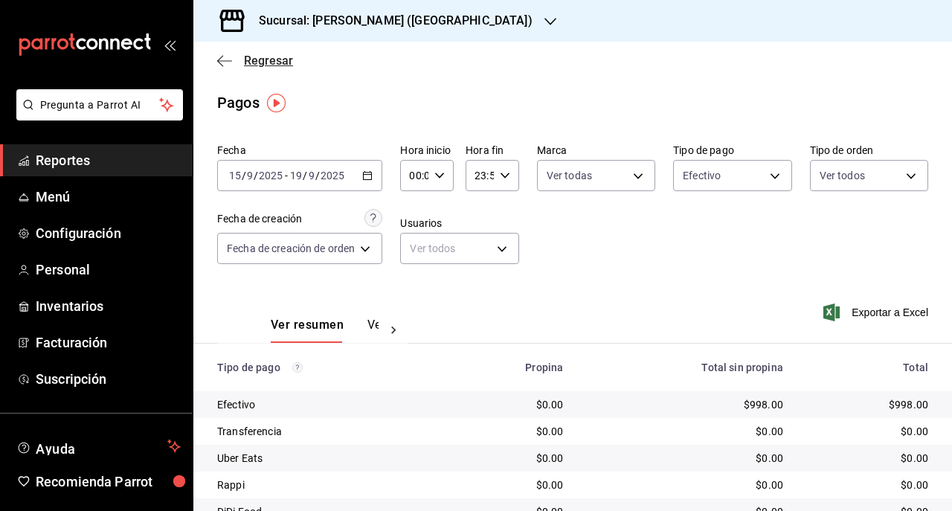
click at [223, 58] on icon "button" at bounding box center [224, 60] width 15 height 13
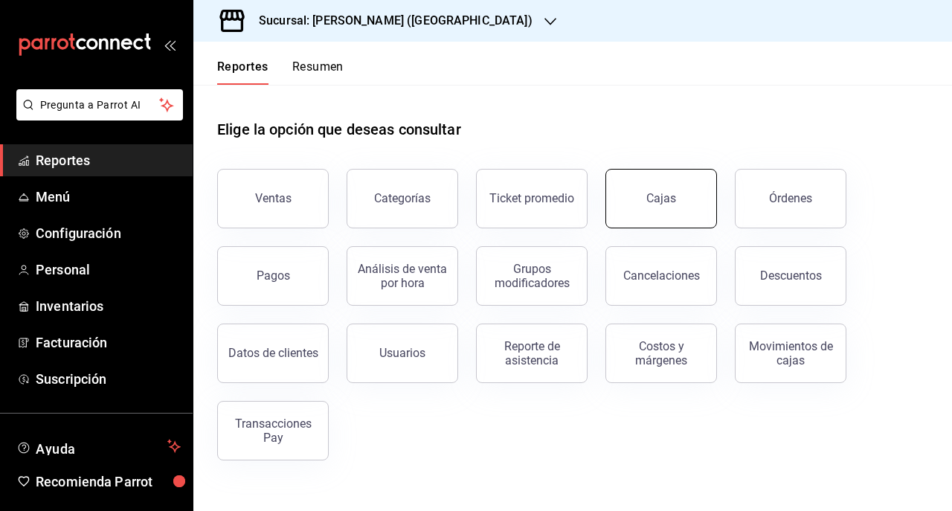
click at [683, 172] on link "Cajas" at bounding box center [661, 198] width 112 height 59
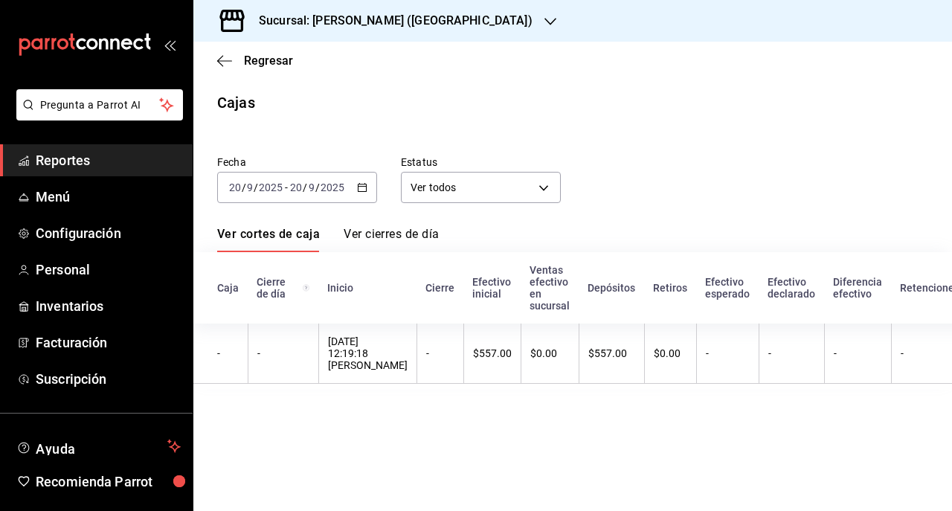
click at [354, 192] on div "2025-09-20 20 / 9 / 2025 - 2025-09-20 20 / 9 / 2025" at bounding box center [297, 187] width 160 height 31
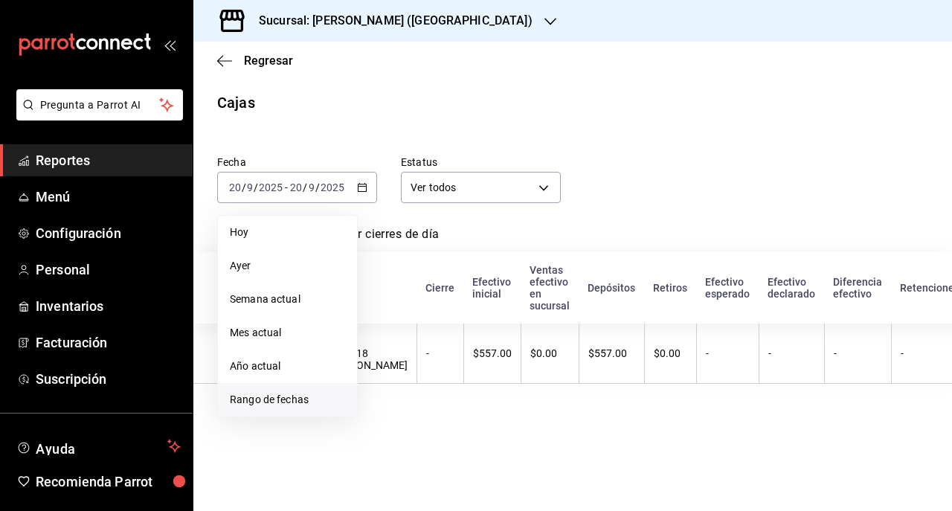
click at [248, 390] on li "Rango de fechas" at bounding box center [287, 399] width 139 height 33
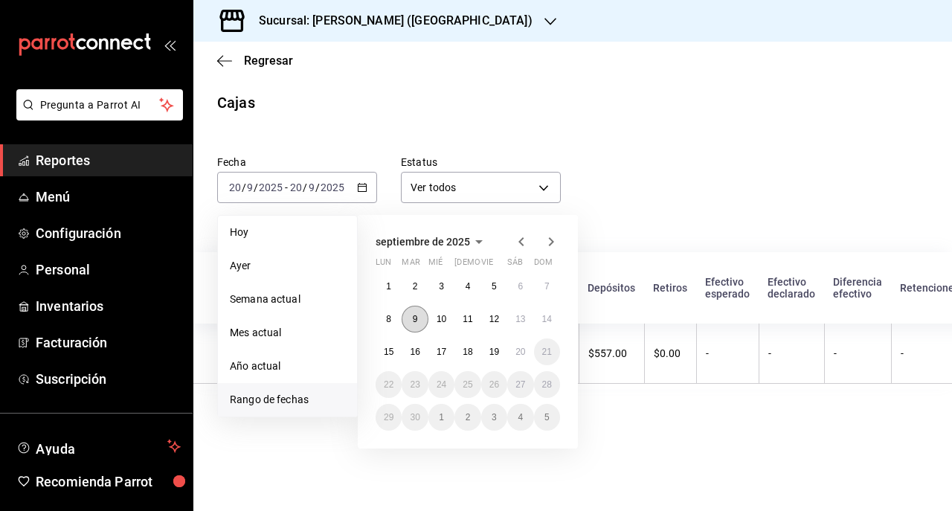
click at [416, 306] on button "9" at bounding box center [414, 319] width 26 height 27
click at [388, 284] on abbr "1" at bounding box center [388, 286] width 5 height 10
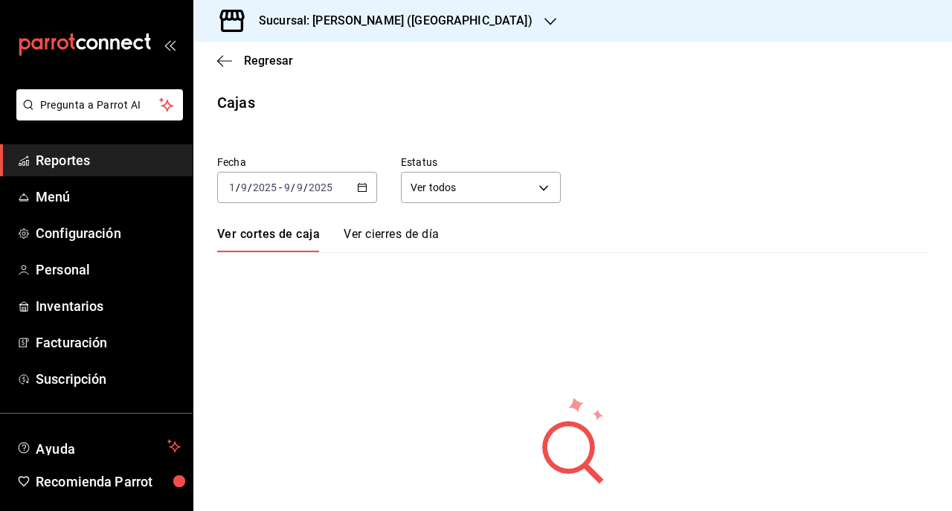
click at [361, 188] on icon "button" at bounding box center [362, 187] width 10 height 10
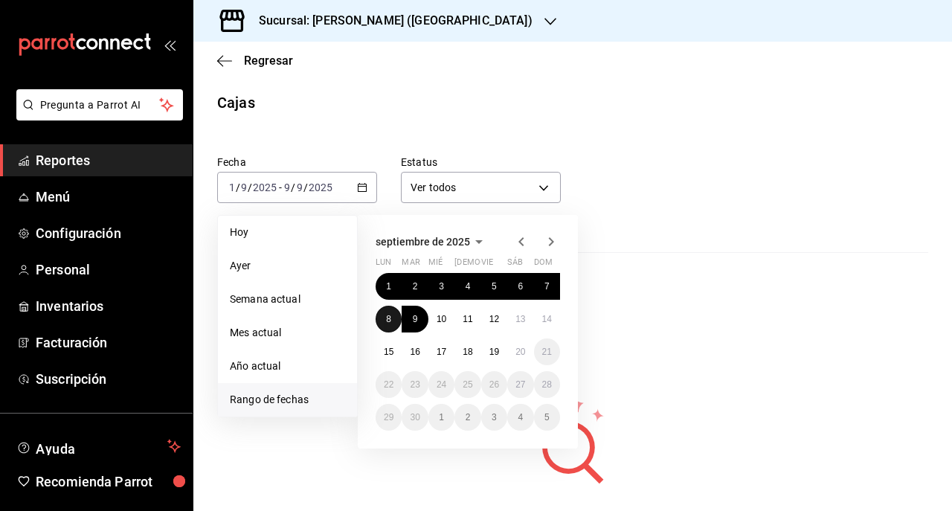
click at [387, 314] on abbr "8" at bounding box center [388, 319] width 5 height 10
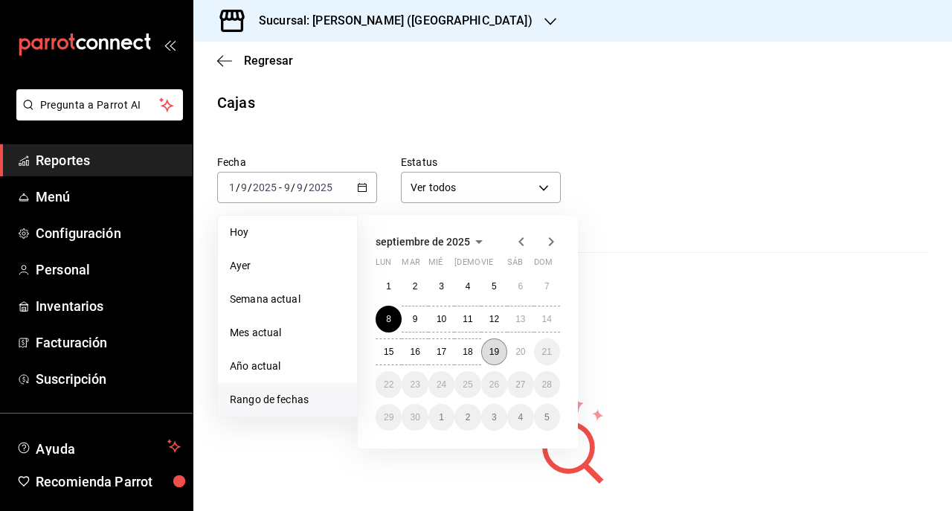
click at [495, 352] on abbr "19" at bounding box center [494, 351] width 10 height 10
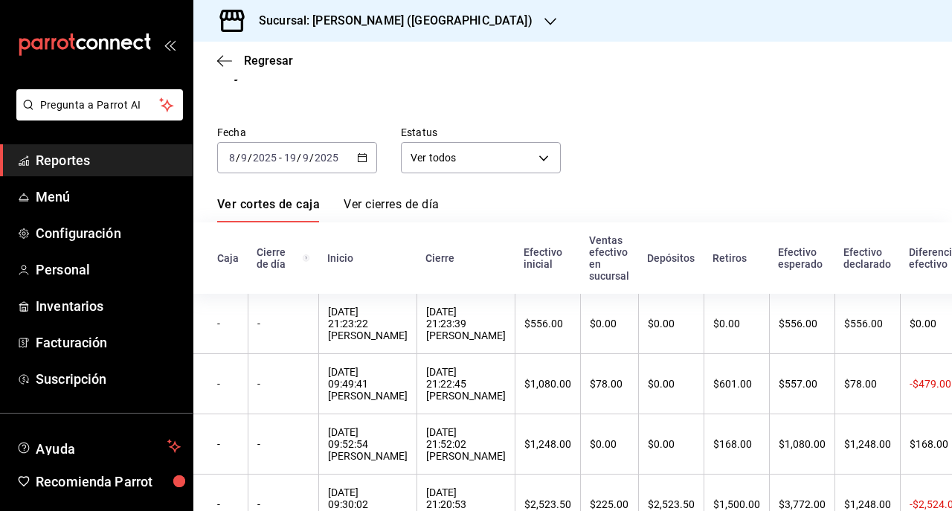
scroll to position [31, 0]
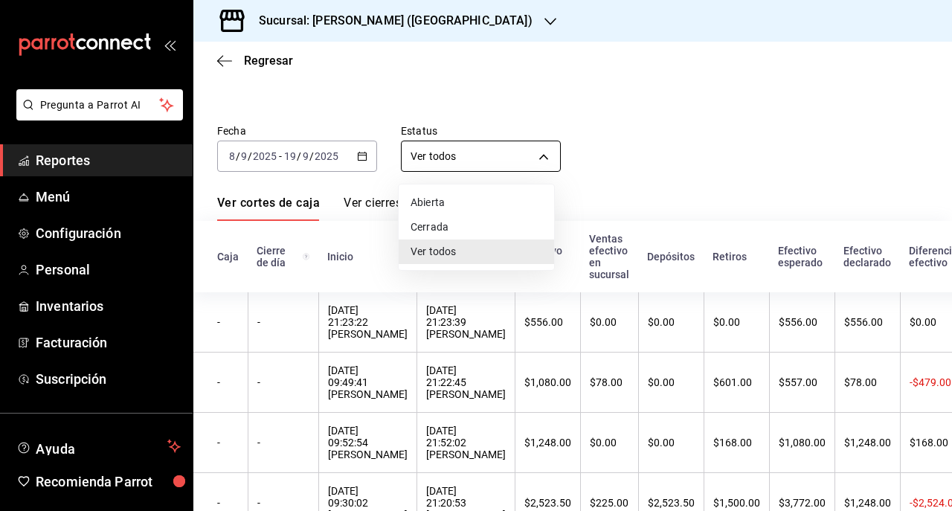
click at [483, 155] on body "Pregunta a Parrot AI Reportes Menú Configuración Personal Inventarios Facturaci…" at bounding box center [476, 255] width 952 height 511
click at [451, 225] on li "Cerrada" at bounding box center [475, 227] width 155 height 25
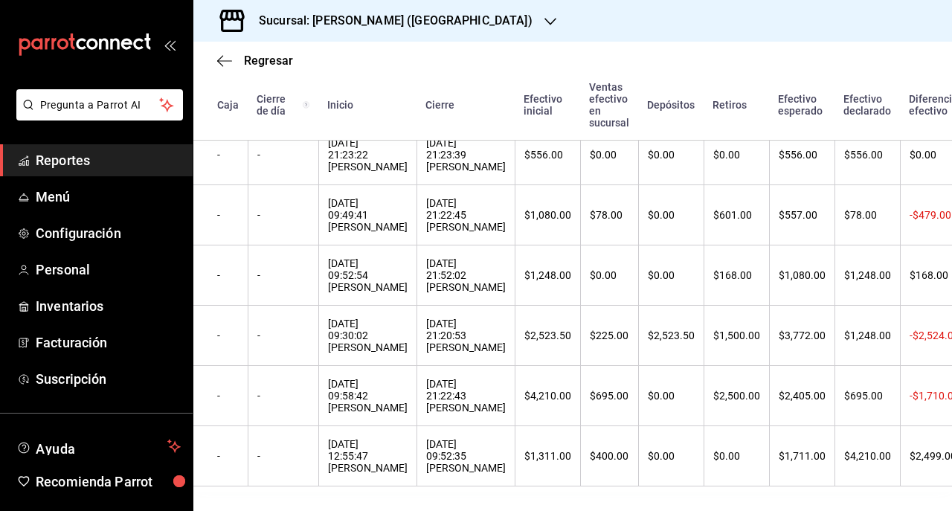
scroll to position [231, 0]
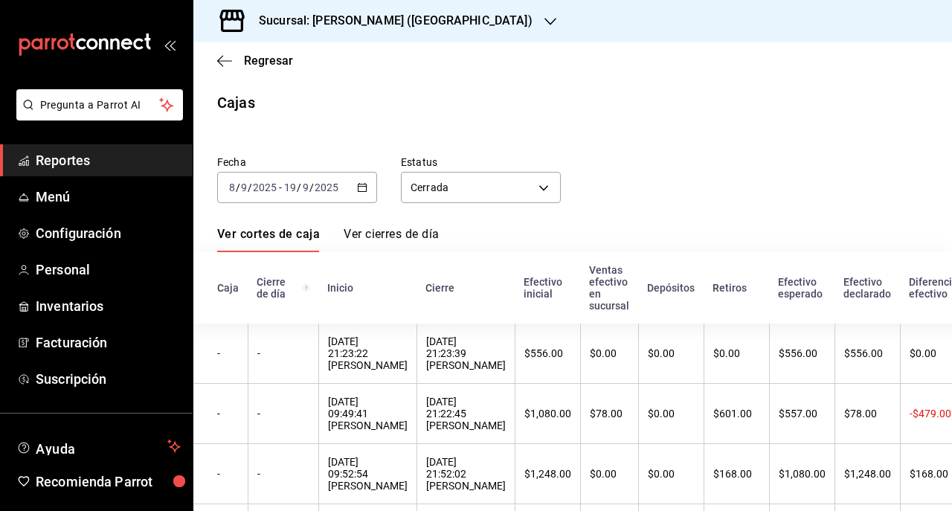
click at [363, 190] on icon "button" at bounding box center [362, 187] width 10 height 10
click at [618, 144] on div "Fecha 2025-09-08 8 / 9 / 2025 - 2025-09-19 19 / 9 / 2025 Estatus Cerrada CLOSED" at bounding box center [560, 167] width 735 height 71
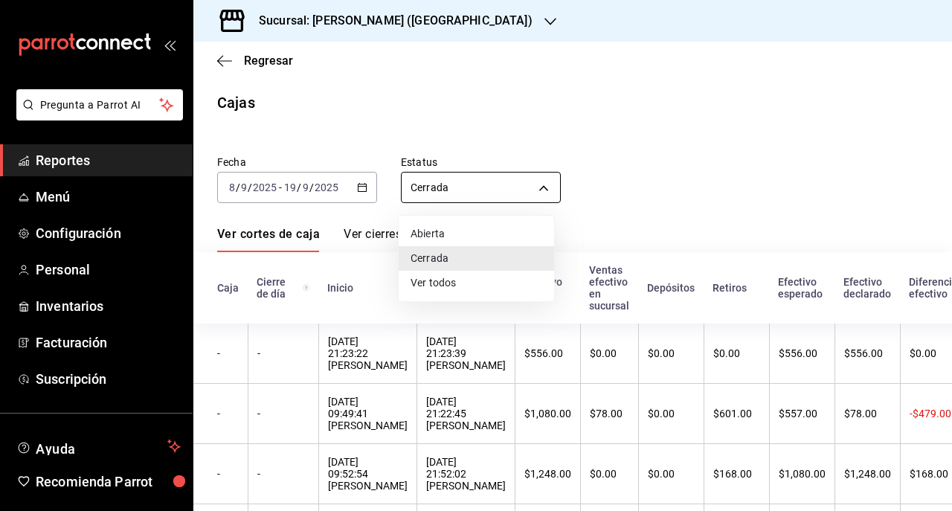
click at [456, 190] on body "Pregunta a Parrot AI Reportes Menú Configuración Personal Inventarios Facturaci…" at bounding box center [476, 255] width 952 height 511
click at [407, 278] on li "Ver todos" at bounding box center [475, 283] width 155 height 25
type input "ALL"
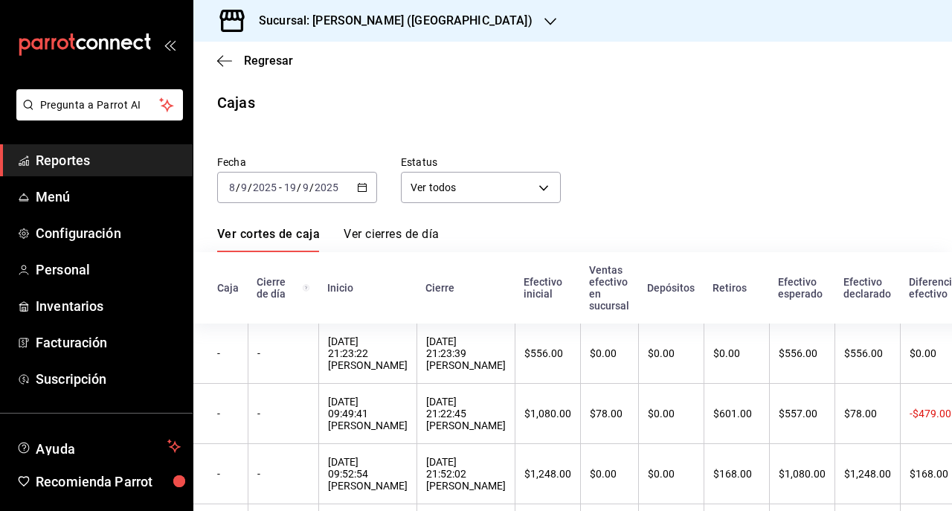
click at [361, 242] on link "Ver cierres de día" at bounding box center [390, 239] width 95 height 25
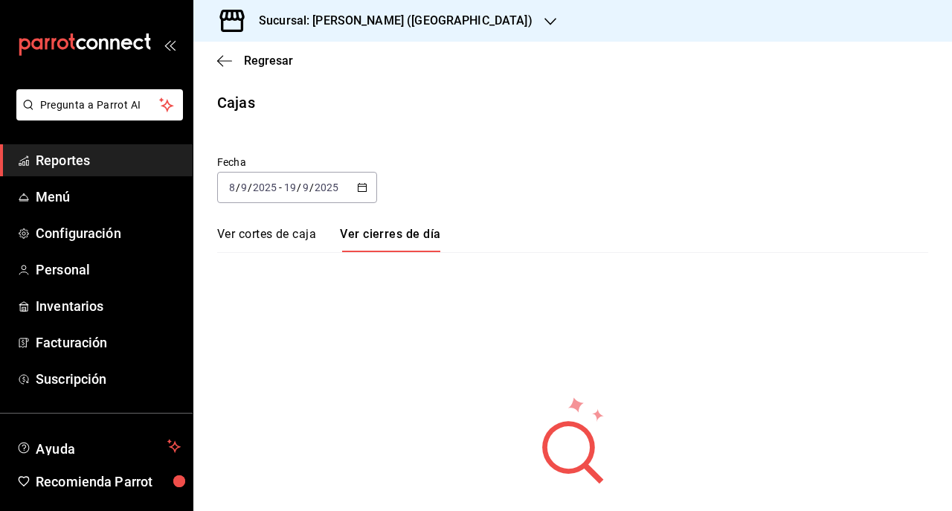
click at [273, 239] on link "Ver cortes de caja" at bounding box center [266, 239] width 99 height 25
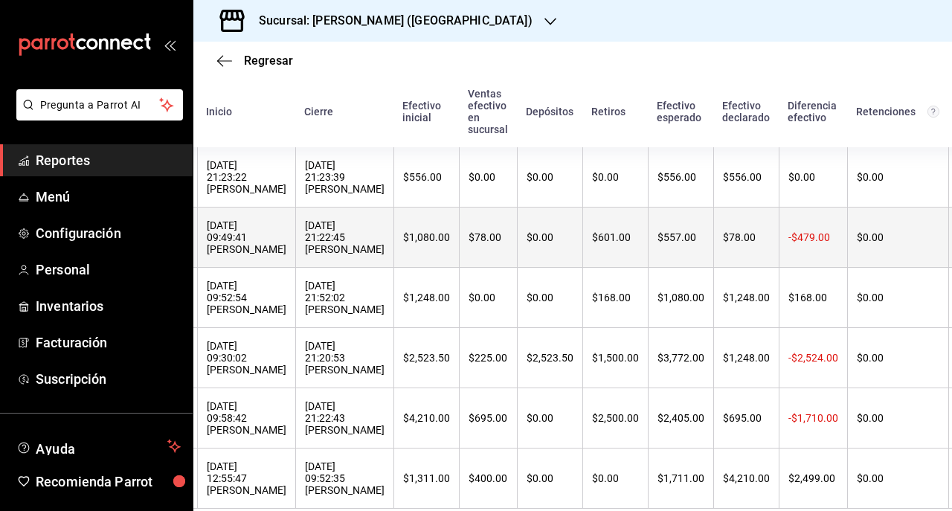
scroll to position [0, 120]
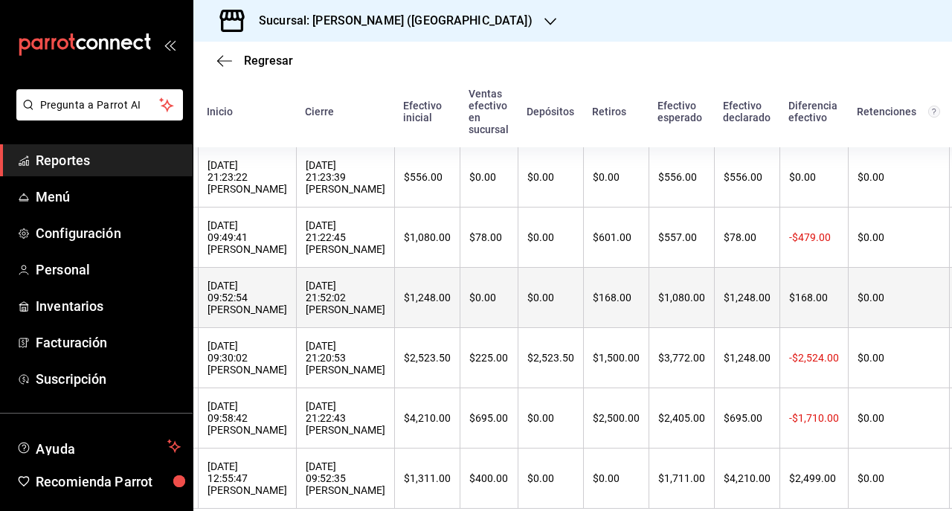
click at [245, 311] on div "18/09/2025 09:52:54 Esaú Jacobo" at bounding box center [247, 298] width 80 height 36
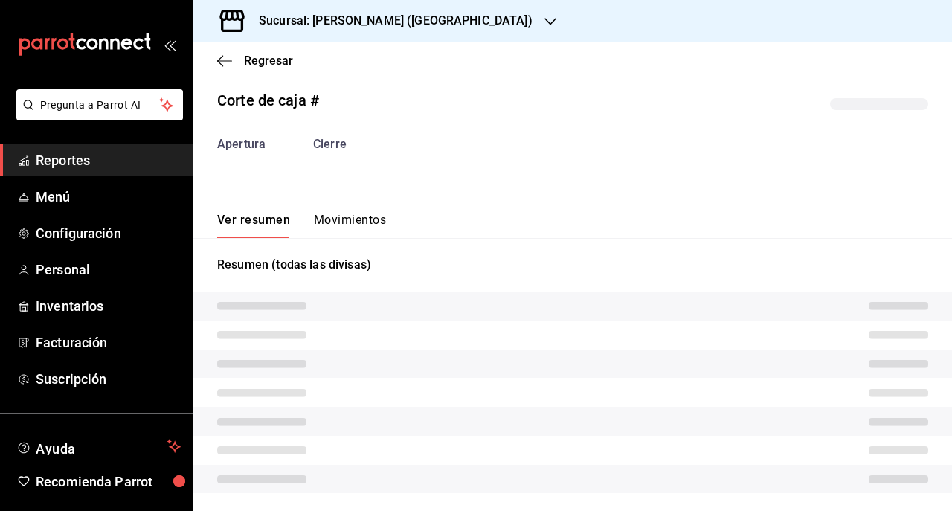
scroll to position [31, 0]
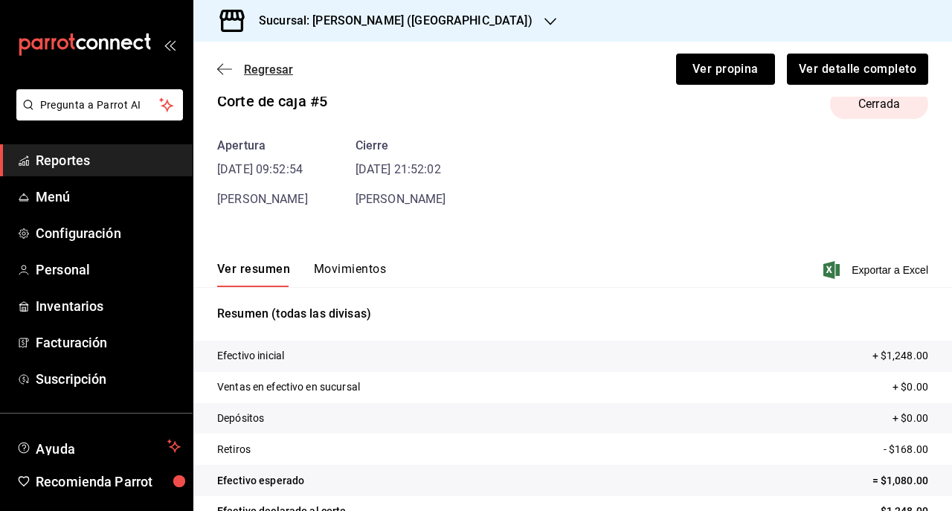
click at [220, 66] on icon "button" at bounding box center [220, 69] width 6 height 11
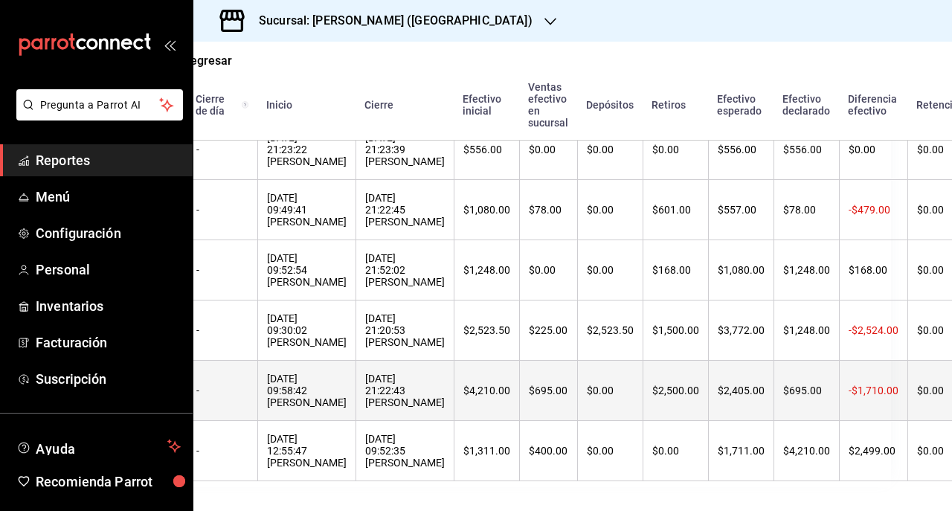
scroll to position [241, 61]
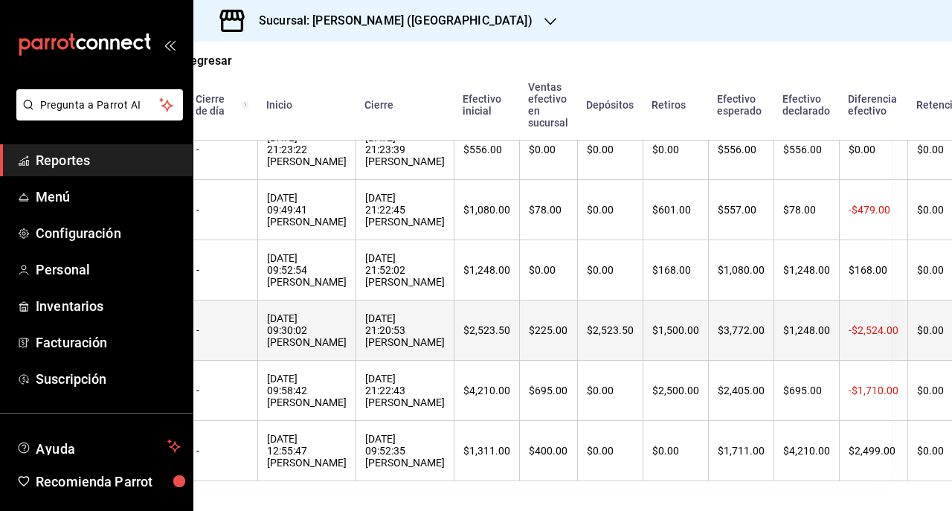
click at [717, 333] on div "$3,772.00" at bounding box center [740, 330] width 47 height 12
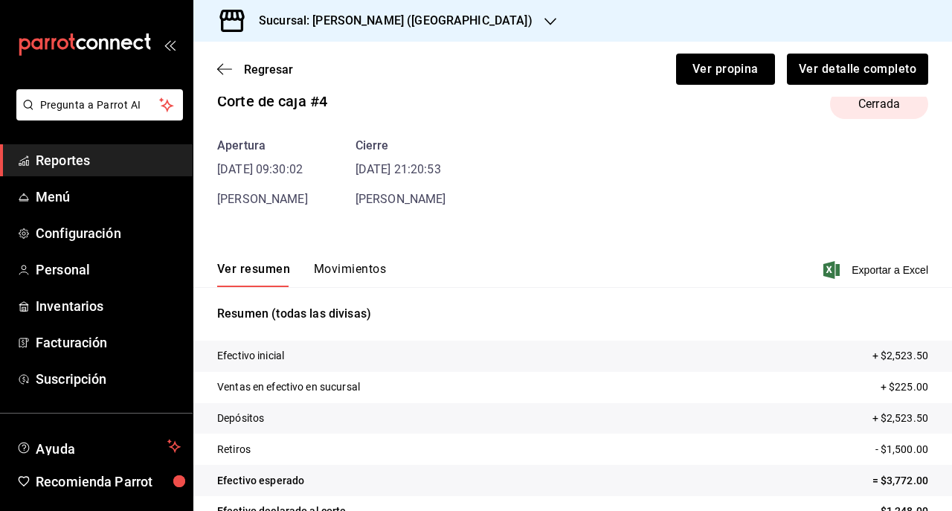
scroll to position [96, 0]
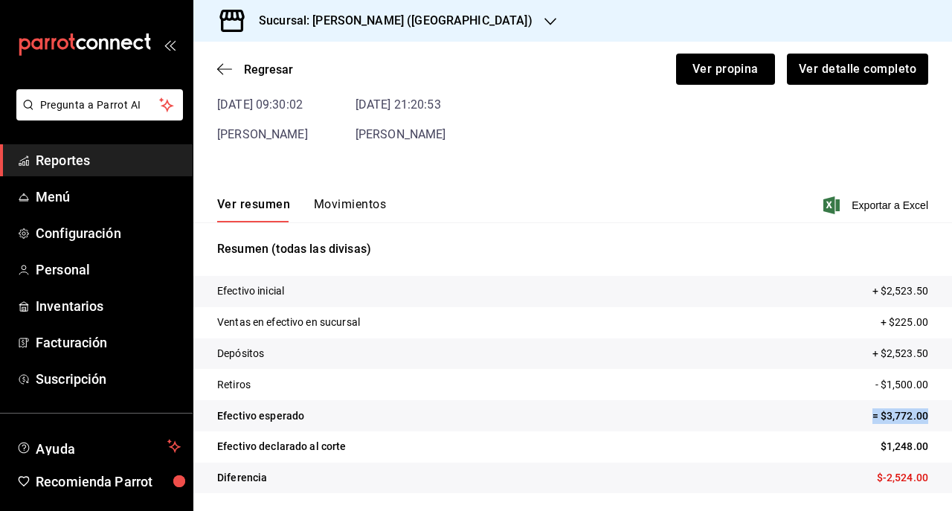
drag, startPoint x: 842, startPoint y: 421, endPoint x: 936, endPoint y: 414, distance: 94.7
click at [936, 414] on tr "Efectivo esperado = $3,772.00" at bounding box center [572, 415] width 758 height 31
drag, startPoint x: 936, startPoint y: 414, endPoint x: 848, endPoint y: 428, distance: 88.9
click at [848, 428] on tr "Efectivo esperado = $3,772.00" at bounding box center [572, 415] width 758 height 31
drag, startPoint x: 332, startPoint y: 439, endPoint x: 393, endPoint y: 439, distance: 60.2
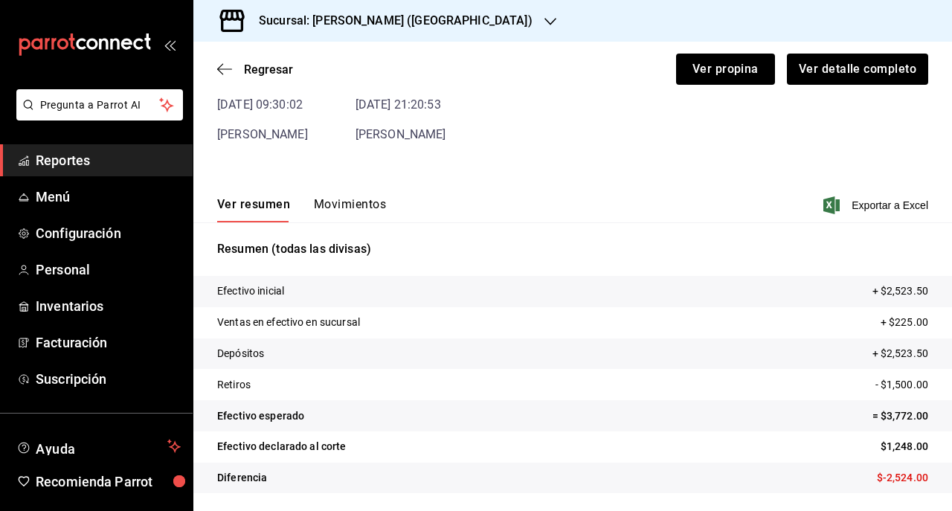
click at [393, 439] on tr "Efectivo declarado al corte $1,248.00" at bounding box center [572, 446] width 758 height 31
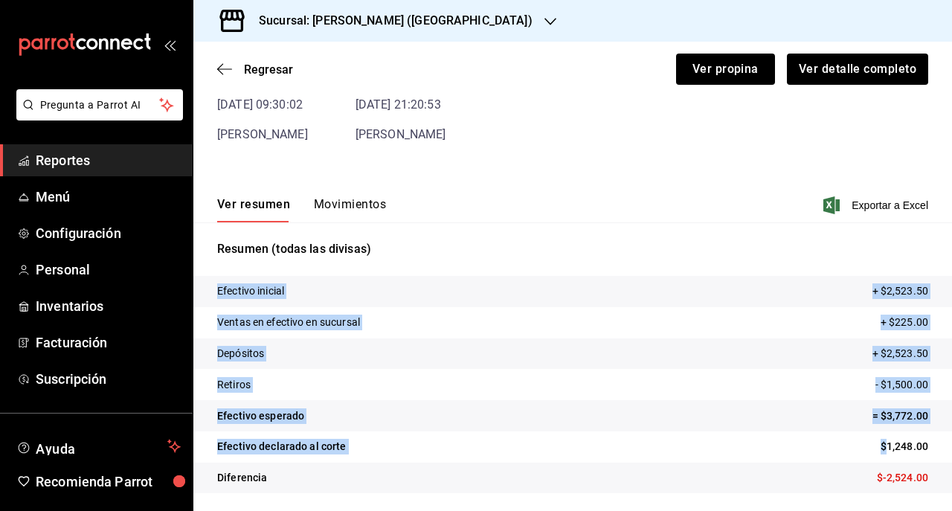
drag, startPoint x: 866, startPoint y: 446, endPoint x: 951, endPoint y: 462, distance: 86.2
click at [951, 462] on div "Regresar Ver propina Ver detalle completo Corte de caja #4 Cerrada Apertura 17/…" at bounding box center [572, 276] width 758 height 469
drag, startPoint x: 951, startPoint y: 462, endPoint x: 786, endPoint y: 493, distance: 168.0
click at [786, 493] on div "Efectivo inicial + $2,523.50 Ventas en efectivo en sucursal + $225.00 Depósitos…" at bounding box center [572, 393] width 758 height 235
click at [880, 446] on p "$1,248.00" at bounding box center [904, 447] width 48 height 16
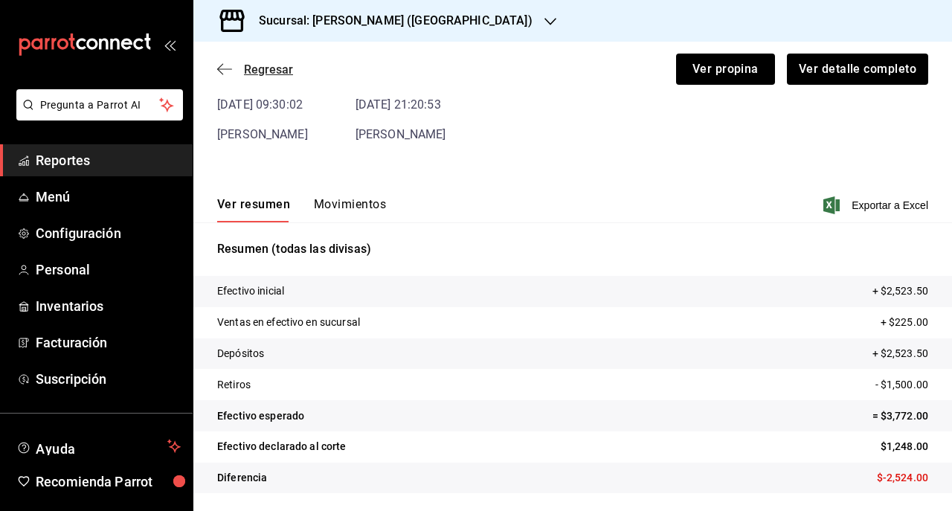
click at [221, 68] on icon "button" at bounding box center [224, 68] width 15 height 1
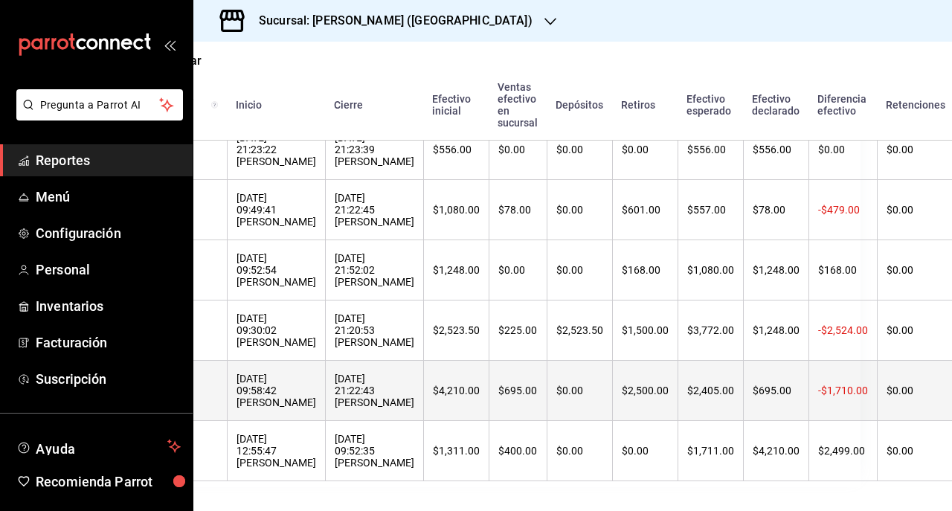
scroll to position [252, 85]
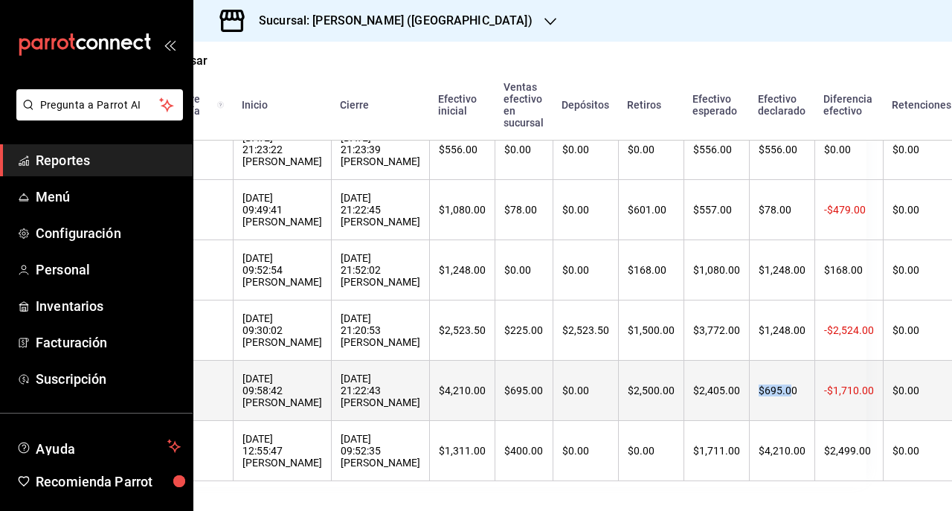
drag, startPoint x: 740, startPoint y: 378, endPoint x: 696, endPoint y: 382, distance: 44.1
click at [696, 382] on tr "- - 16/09/2025 09:58:42 Esaú Jacobo 16/09/2025 21:22:43 Esaú Jacobo $4,210.00 $…" at bounding box center [611, 391] width 1007 height 60
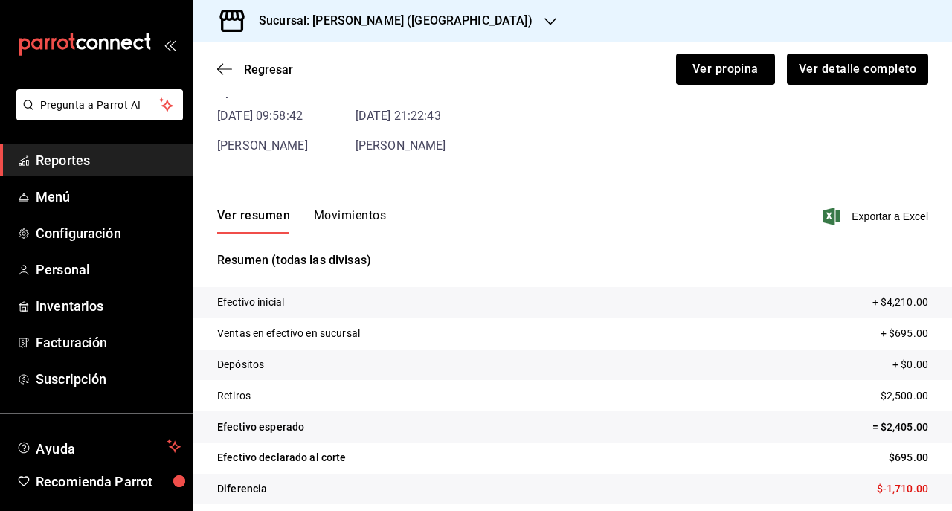
scroll to position [96, 0]
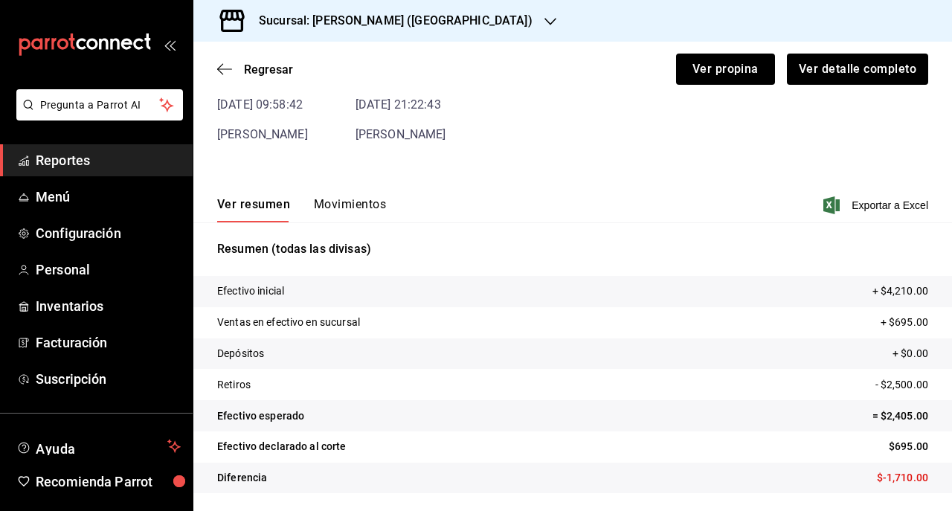
drag, startPoint x: 923, startPoint y: 445, endPoint x: 856, endPoint y: 443, distance: 67.7
click at [856, 443] on tr "Efectivo declarado al corte $695.00" at bounding box center [572, 446] width 758 height 31
click at [868, 449] on tr "Efectivo declarado al corte $695.00" at bounding box center [572, 446] width 758 height 31
drag, startPoint x: 868, startPoint y: 449, endPoint x: 926, endPoint y: 451, distance: 58.0
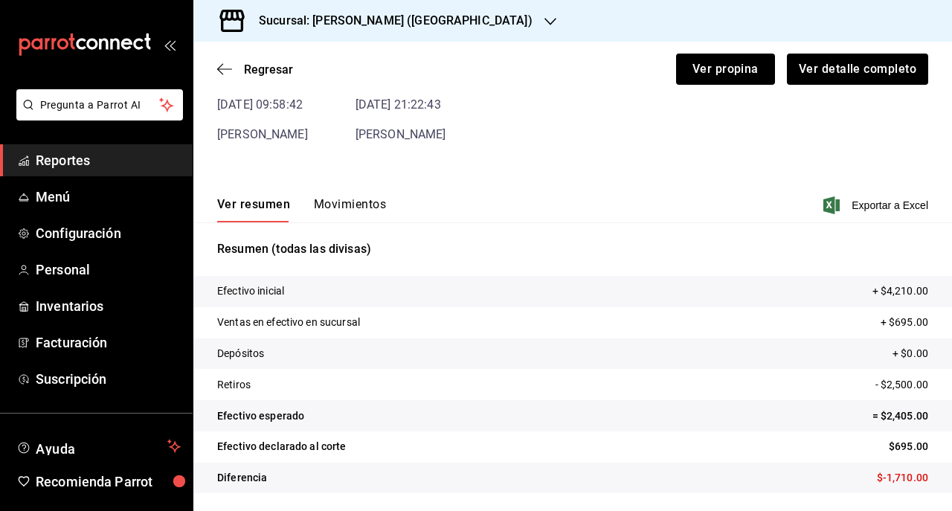
click at [926, 451] on tr "Efectivo declarado al corte $695.00" at bounding box center [572, 446] width 758 height 31
drag, startPoint x: 926, startPoint y: 451, endPoint x: 925, endPoint y: 327, distance: 123.4
click at [925, 327] on tr "Ventas en efectivo en sucursal + $695.00" at bounding box center [572, 322] width 758 height 31
drag, startPoint x: 863, startPoint y: 477, endPoint x: 924, endPoint y: 483, distance: 61.3
click at [924, 483] on tr "Diferencia $-1,710.00" at bounding box center [572, 477] width 758 height 31
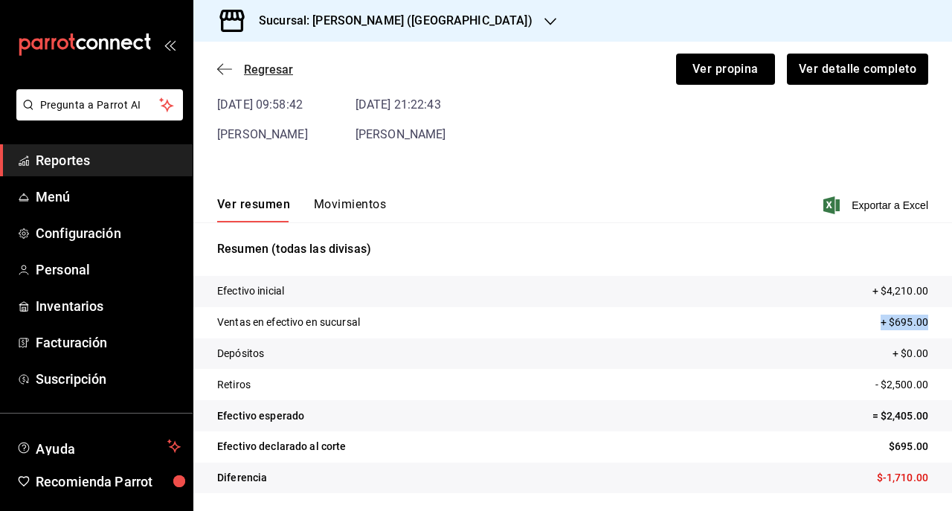
click at [225, 70] on icon "button" at bounding box center [224, 68] width 15 height 13
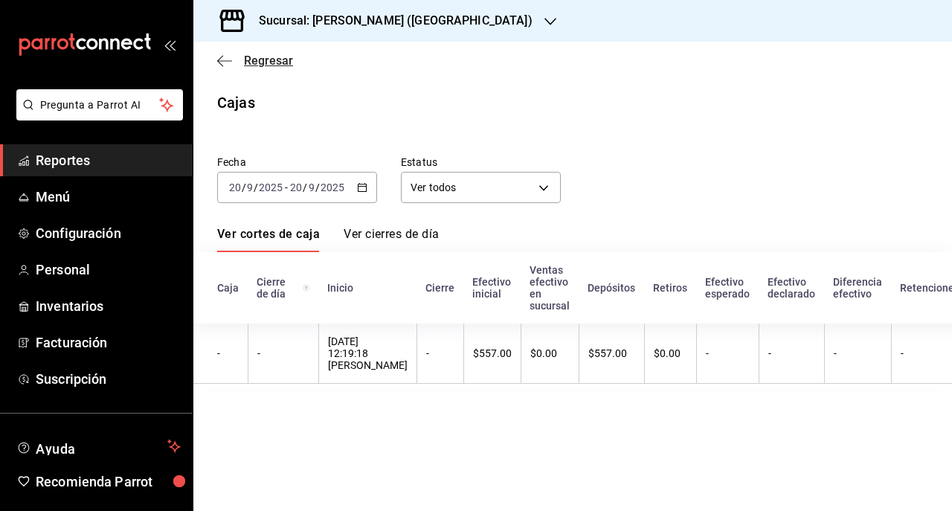
click at [230, 58] on icon "button" at bounding box center [224, 60] width 15 height 13
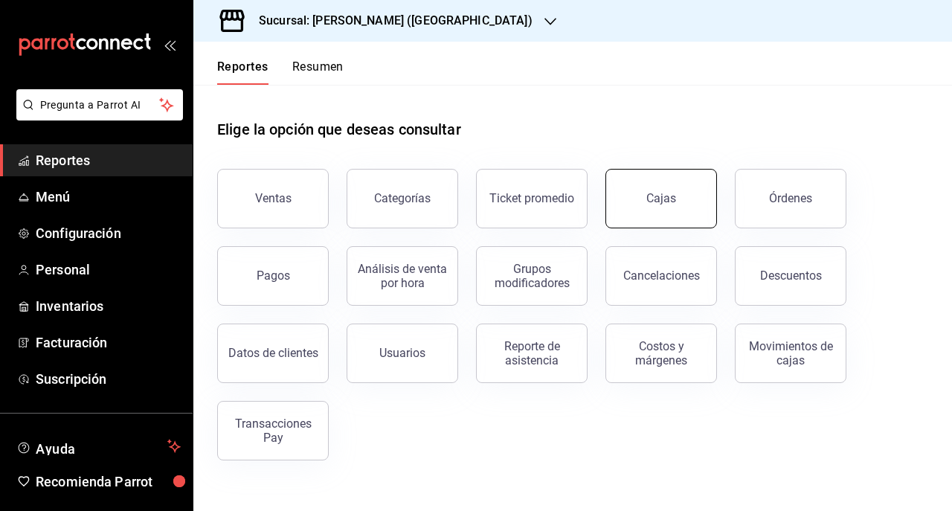
click at [641, 208] on link "Cajas" at bounding box center [661, 198] width 112 height 59
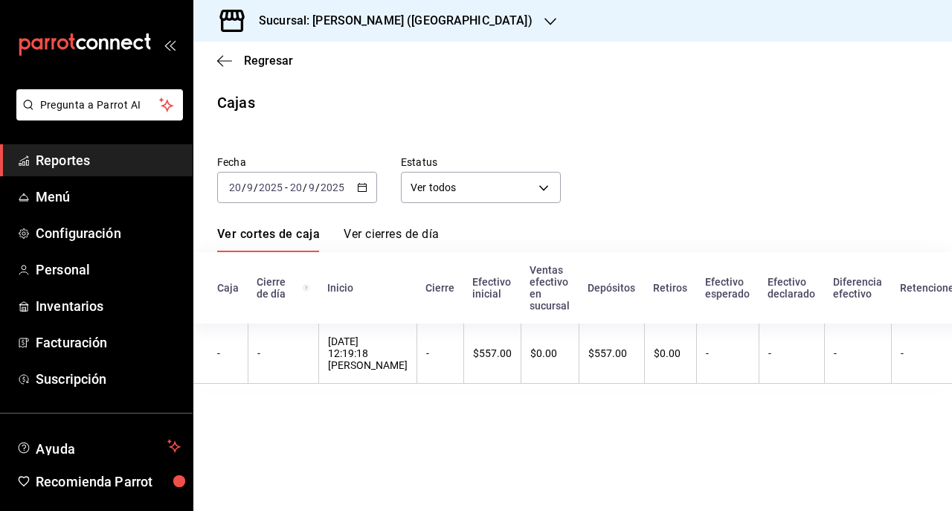
click at [369, 190] on div "2025-09-20 20 / 9 / 2025 - 2025-09-20 20 / 9 / 2025" at bounding box center [297, 187] width 160 height 31
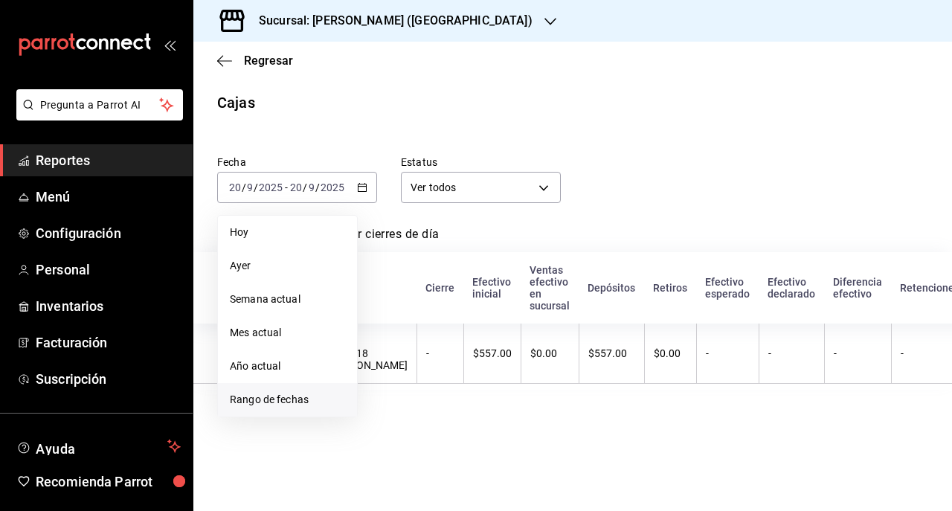
click at [300, 393] on span "Rango de fechas" at bounding box center [287, 400] width 115 height 16
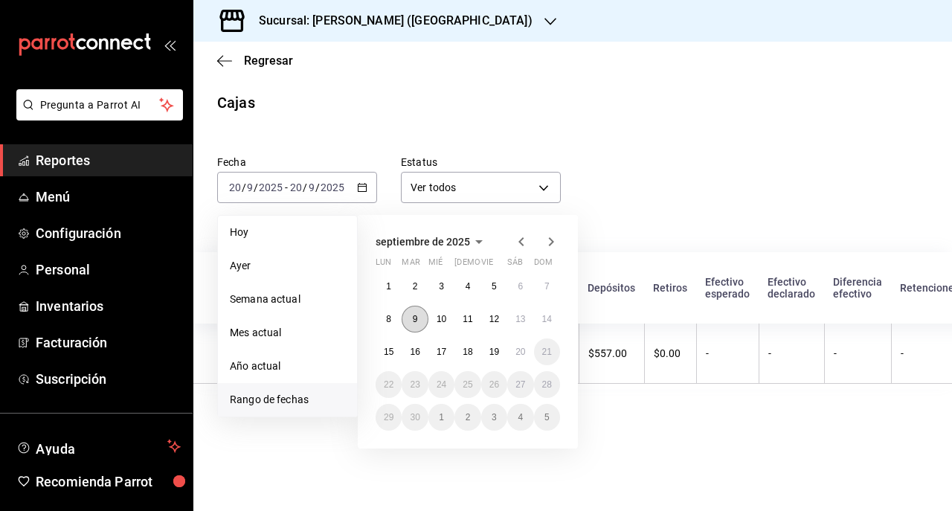
click at [416, 322] on abbr "9" at bounding box center [415, 319] width 5 height 10
click at [497, 350] on abbr "19" at bounding box center [494, 351] width 10 height 10
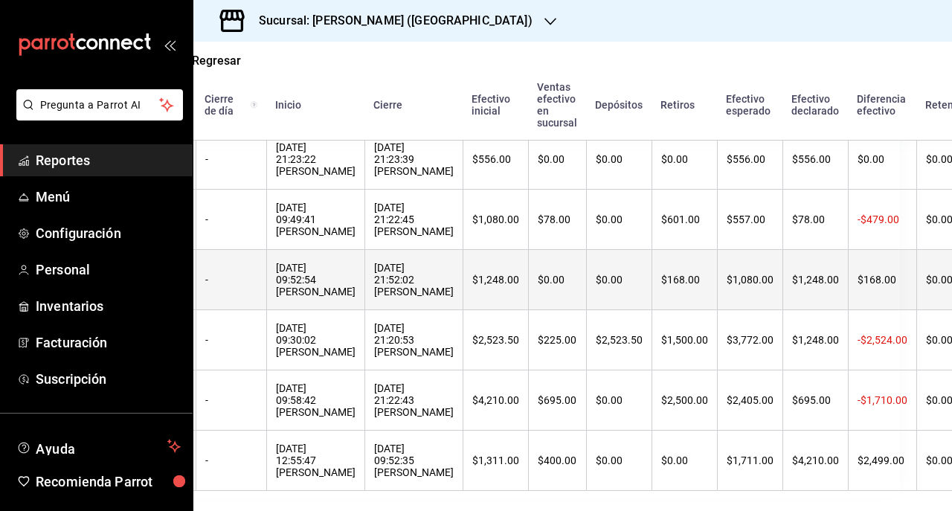
scroll to position [222, 54]
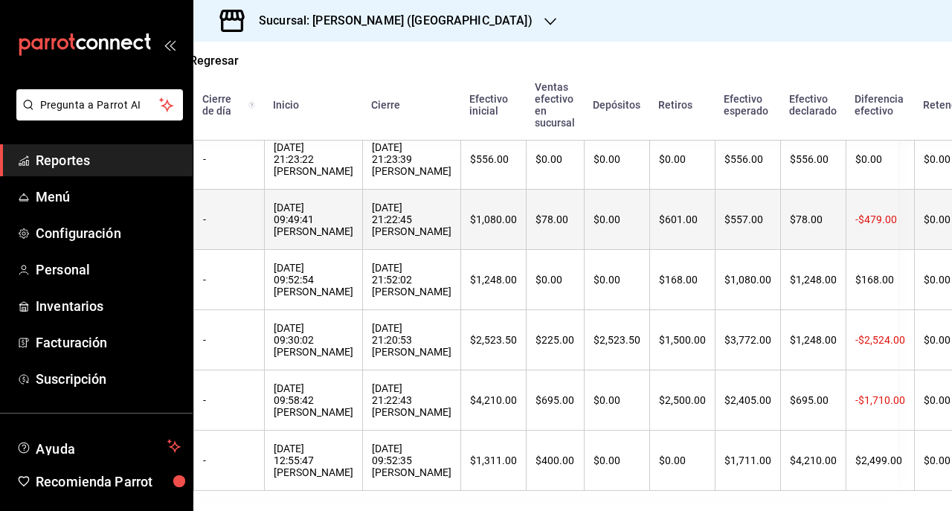
click at [460, 198] on th "$1,080.00" at bounding box center [492, 220] width 65 height 60
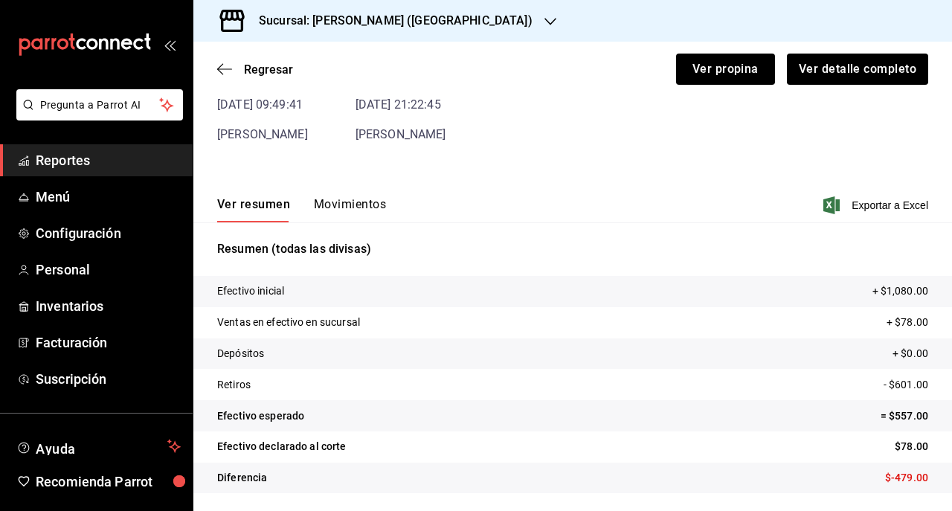
scroll to position [96, 0]
drag, startPoint x: 872, startPoint y: 319, endPoint x: 921, endPoint y: 329, distance: 50.0
click at [921, 329] on tr "Ventas en efectivo en sucursal + $78.00" at bounding box center [572, 322] width 758 height 31
drag, startPoint x: 908, startPoint y: 332, endPoint x: 780, endPoint y: 341, distance: 129.0
click at [780, 341] on tr "Depósitos + $0.00" at bounding box center [572, 353] width 758 height 31
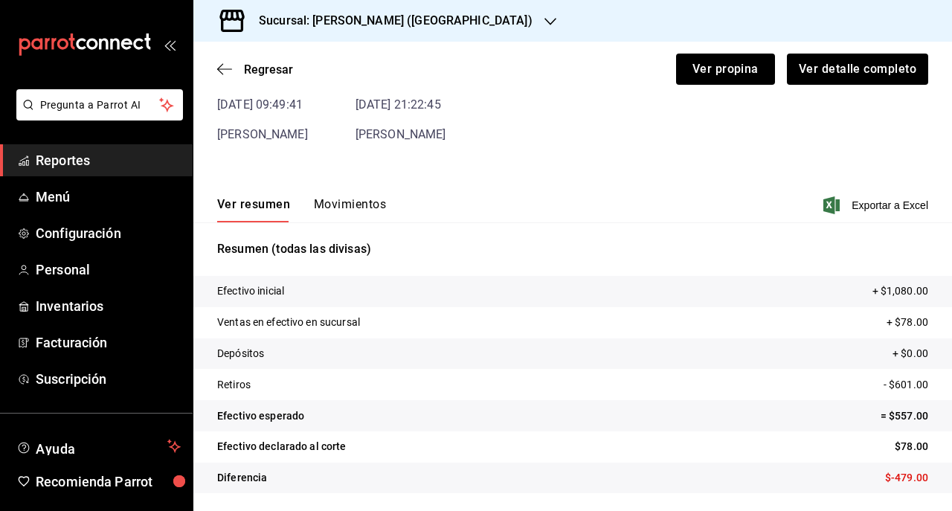
click at [850, 410] on tr "Efectivo esperado = $557.00" at bounding box center [572, 415] width 758 height 31
click at [684, 376] on tr "Retiros - $601.00" at bounding box center [572, 384] width 758 height 31
click at [398, 381] on tr "Retiros - $601.00" at bounding box center [572, 384] width 758 height 31
click at [883, 388] on p "- $601.00" at bounding box center [905, 385] width 45 height 16
drag, startPoint x: 882, startPoint y: 388, endPoint x: 907, endPoint y: 385, distance: 25.5
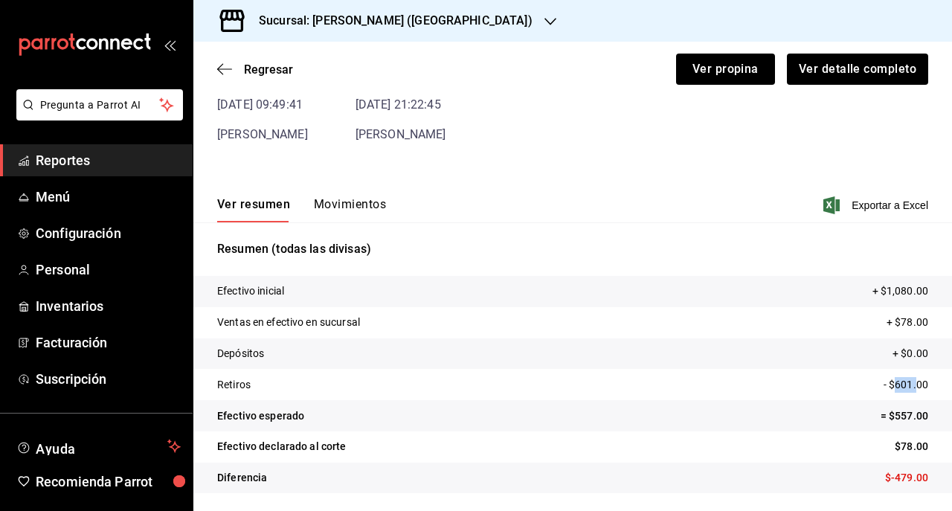
click at [907, 385] on p "- $601.00" at bounding box center [905, 385] width 45 height 16
drag, startPoint x: 907, startPoint y: 385, endPoint x: 873, endPoint y: 418, distance: 47.3
click at [880, 418] on p "= $557.00" at bounding box center [904, 416] width 48 height 16
drag, startPoint x: 872, startPoint y: 291, endPoint x: 926, endPoint y: 297, distance: 53.8
click at [926, 297] on tr "Efectivo inicial + $1,080.00" at bounding box center [572, 291] width 758 height 31
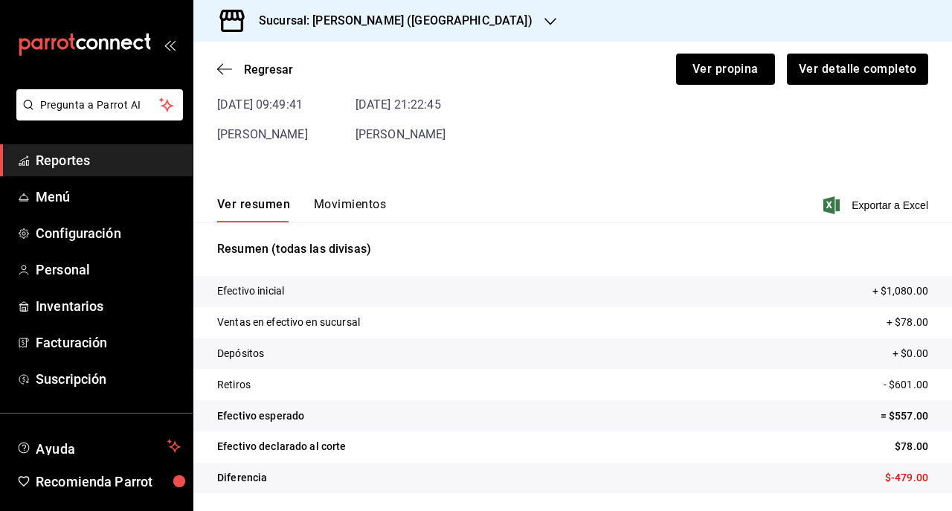
click at [856, 332] on tr "Ventas en efectivo en sucursal + $78.00" at bounding box center [572, 322] width 758 height 31
drag, startPoint x: 863, startPoint y: 387, endPoint x: 913, endPoint y: 393, distance: 50.2
click at [913, 393] on tr "Retiros - $601.00" at bounding box center [572, 384] width 758 height 31
drag, startPoint x: 913, startPoint y: 393, endPoint x: 904, endPoint y: 386, distance: 11.2
click at [904, 386] on p "- $601.00" at bounding box center [905, 385] width 45 height 16
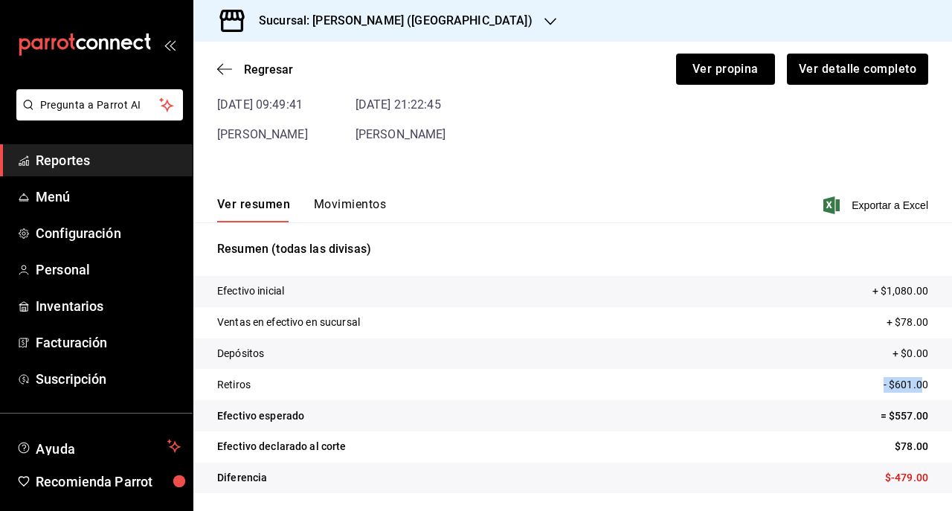
drag, startPoint x: 923, startPoint y: 449, endPoint x: 864, endPoint y: 450, distance: 59.5
click at [864, 450] on tr "Efectivo declarado al corte $78.00" at bounding box center [572, 446] width 758 height 31
click at [219, 63] on icon "button" at bounding box center [224, 68] width 15 height 13
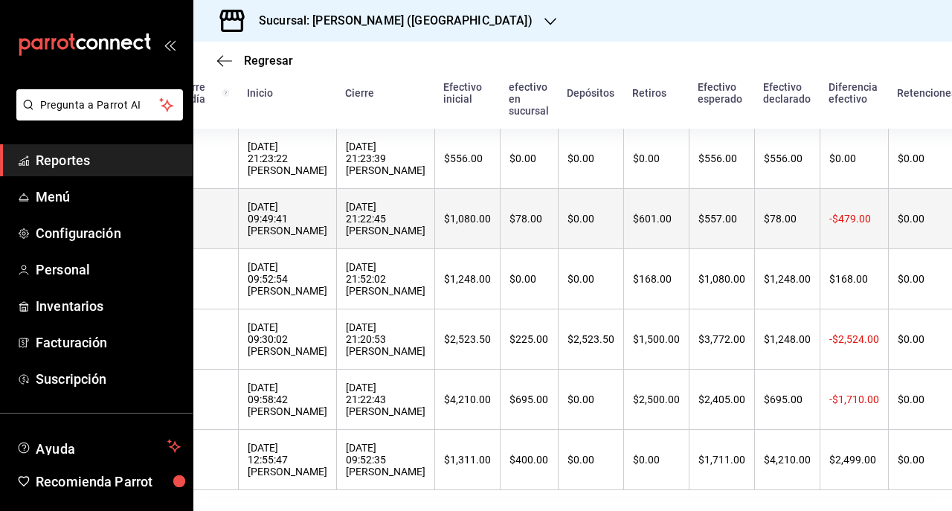
scroll to position [194, 0]
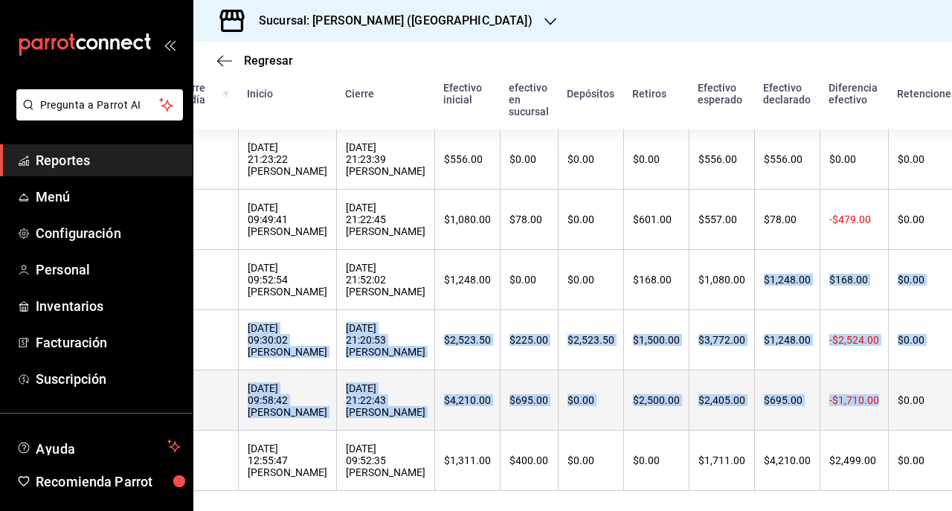
drag, startPoint x: 711, startPoint y: 271, endPoint x: 828, endPoint y: 417, distance: 187.7
click at [828, 417] on tbody "- - 19/09/2025 21:23:22 Esaú Jacobo 19/09/2025 21:23:39 Esaú Jacobo $556.00 $0.…" at bounding box center [616, 309] width 1007 height 361
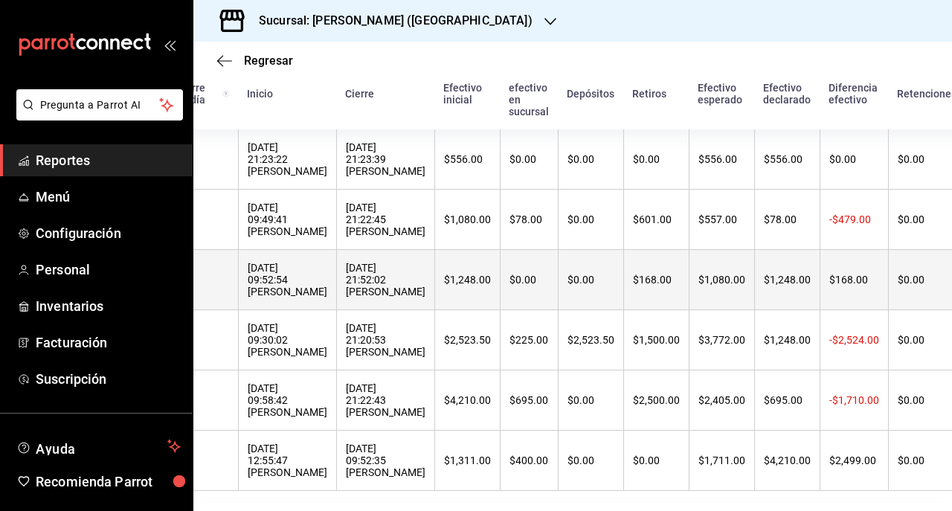
click at [506, 288] on th "$0.00" at bounding box center [529, 280] width 58 height 60
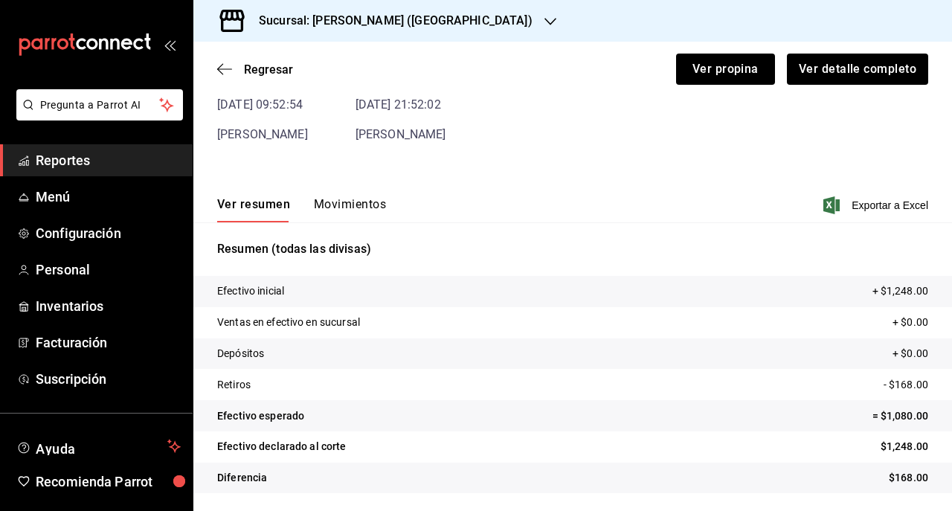
scroll to position [31, 0]
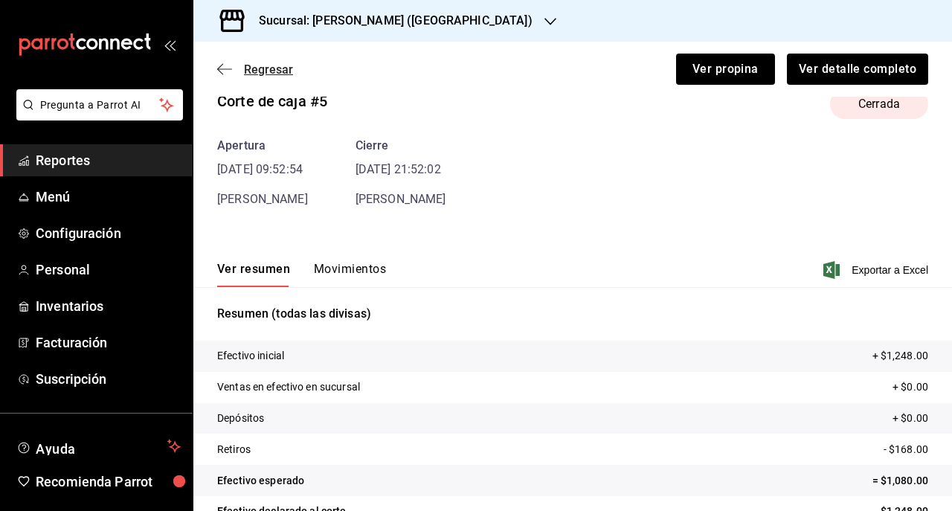
click at [231, 73] on icon "button" at bounding box center [224, 68] width 15 height 13
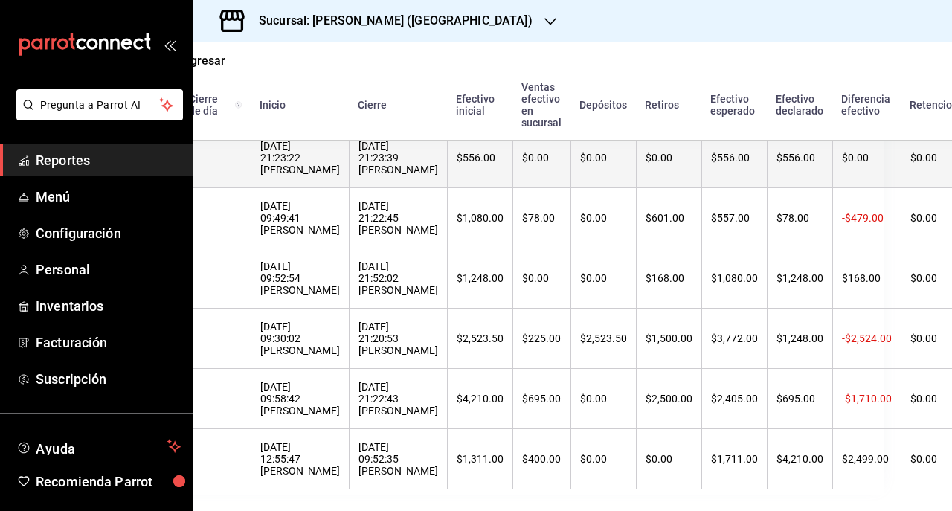
scroll to position [223, 69]
